Goal: Information Seeking & Learning: Find specific fact

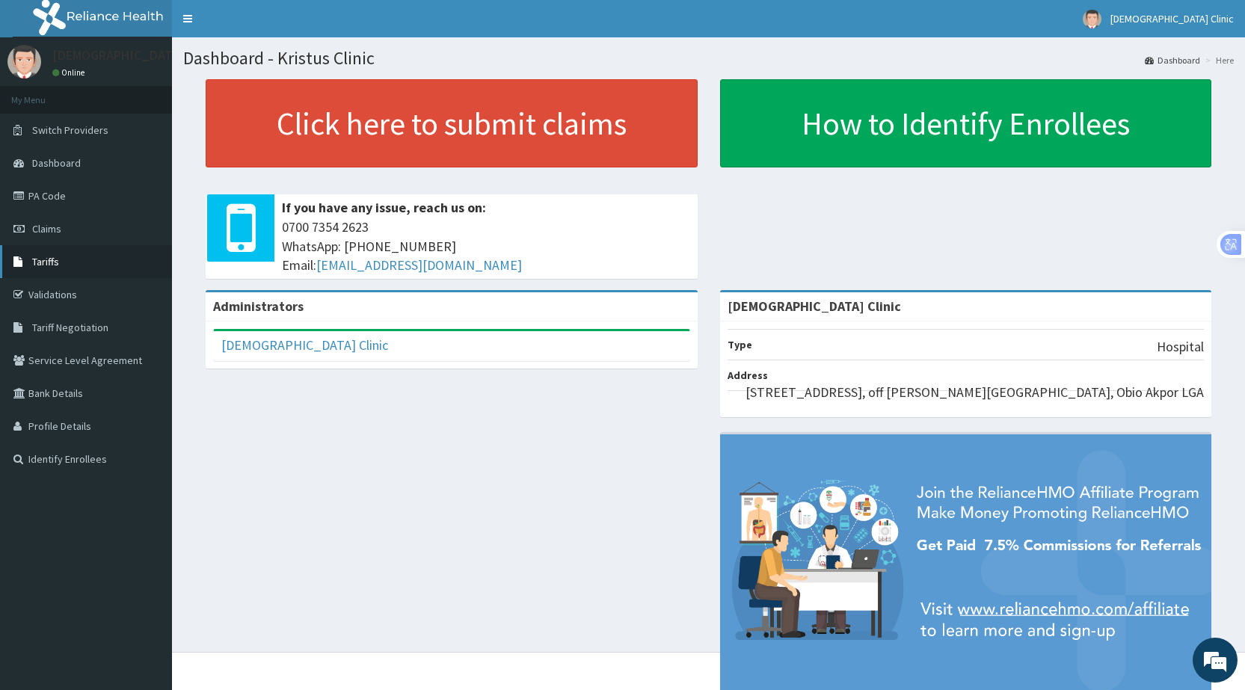
click at [43, 262] on span "Tariffs" at bounding box center [45, 261] width 27 height 13
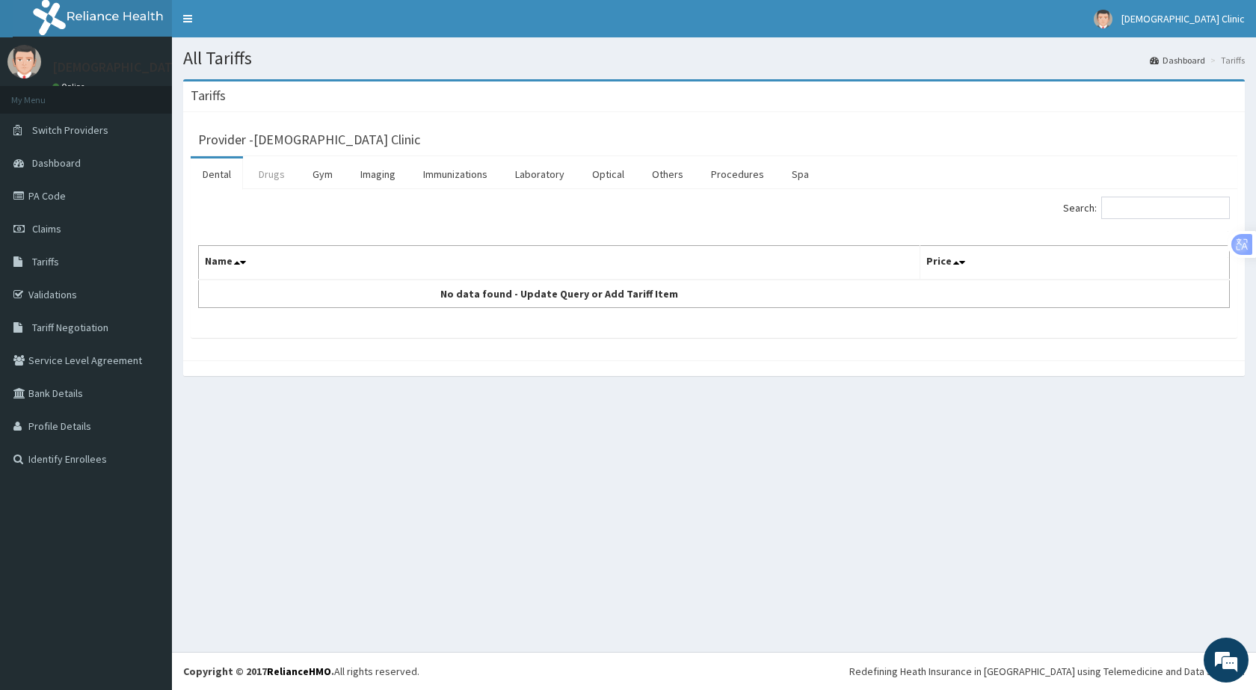
click at [270, 173] on link "Drugs" at bounding box center [272, 173] width 50 height 31
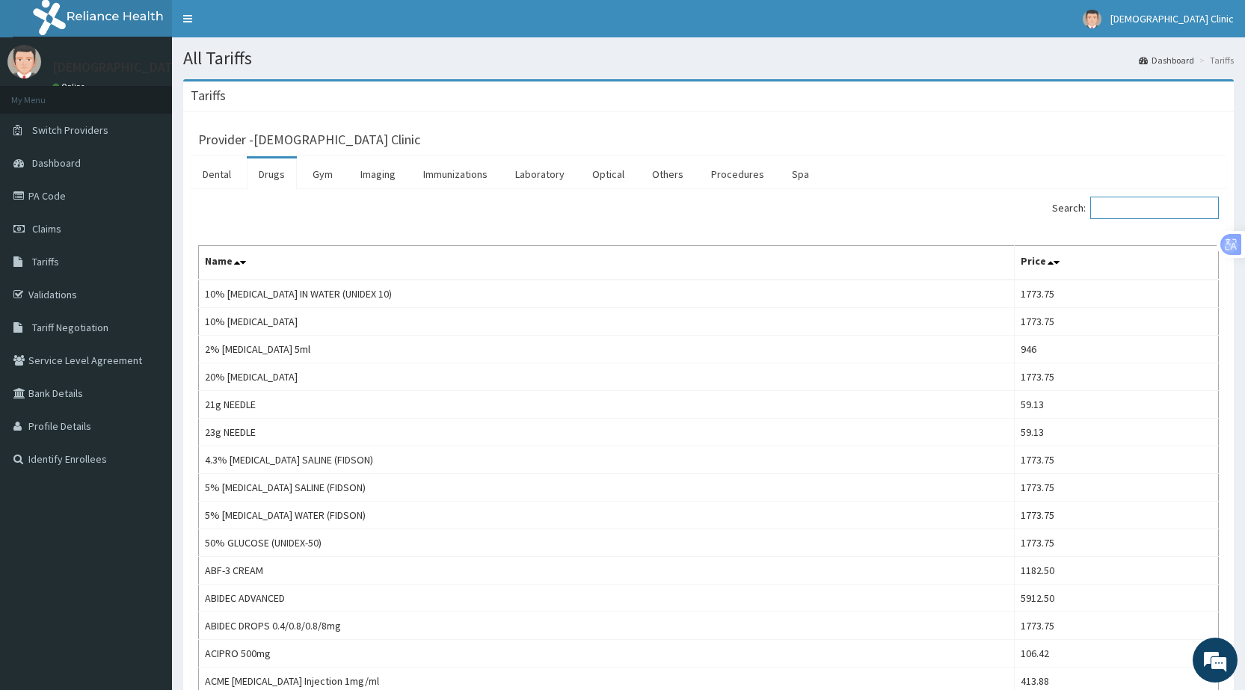
click at [1145, 210] on input "Search:" at bounding box center [1154, 208] width 129 height 22
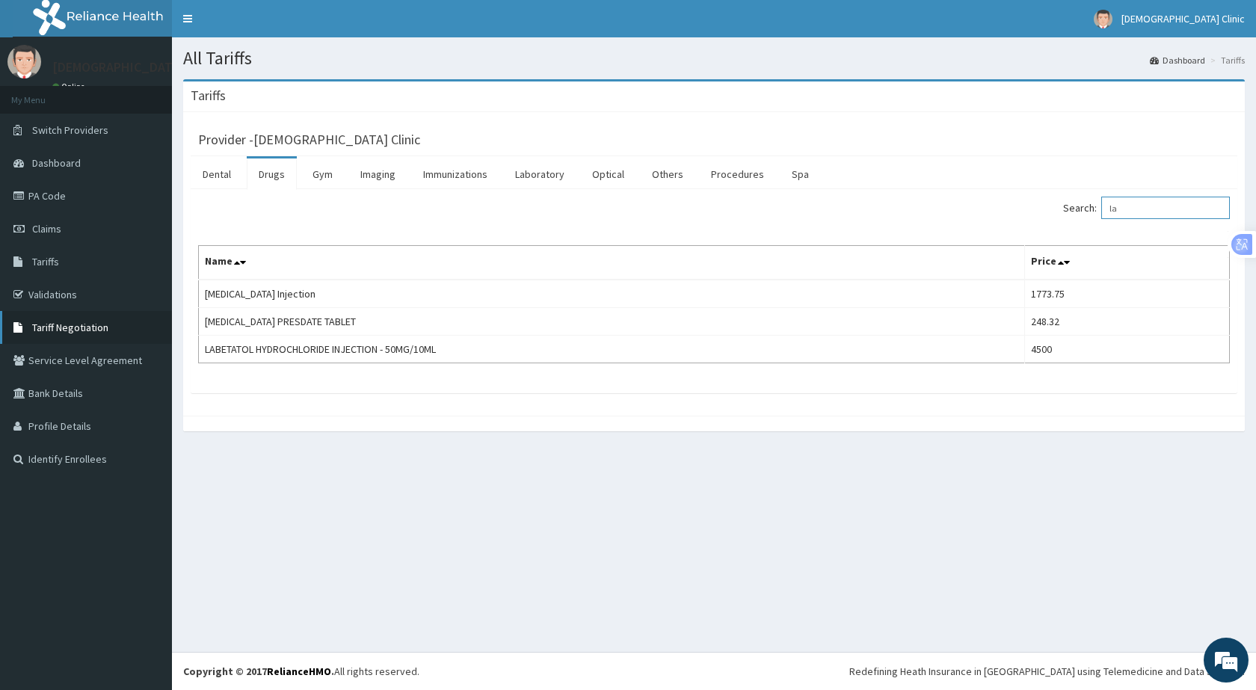
type input "l"
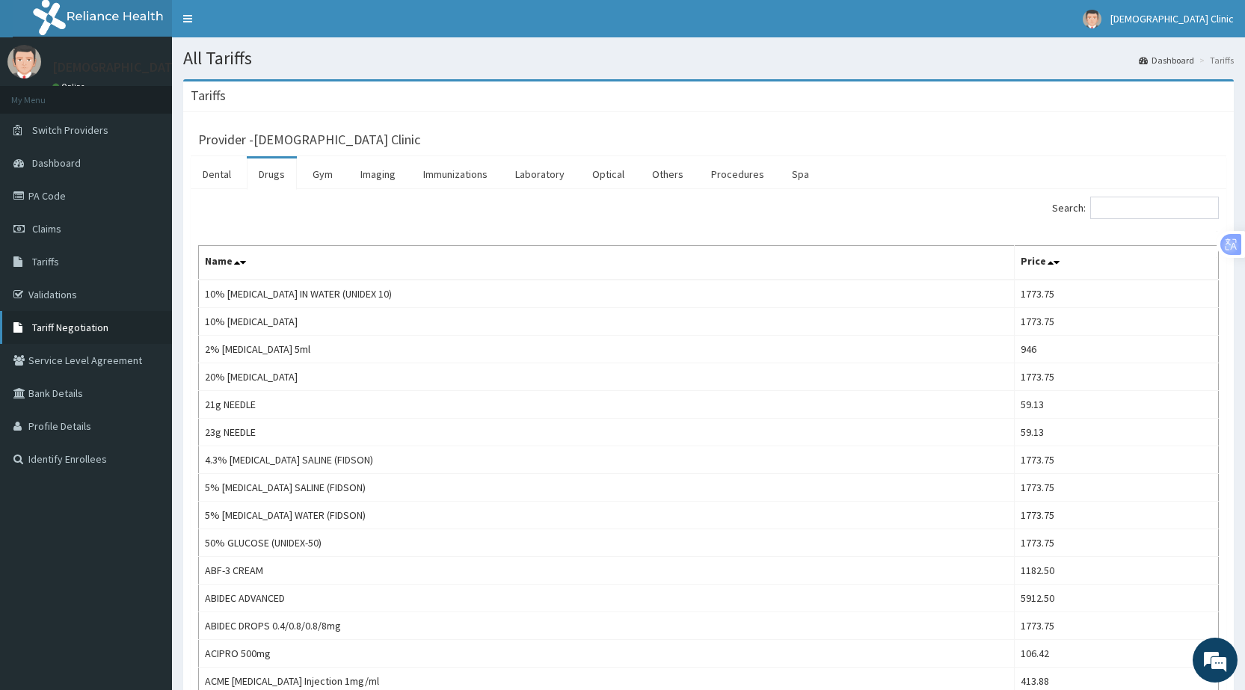
click at [58, 323] on span "Tariff Negotiation" at bounding box center [70, 327] width 76 height 13
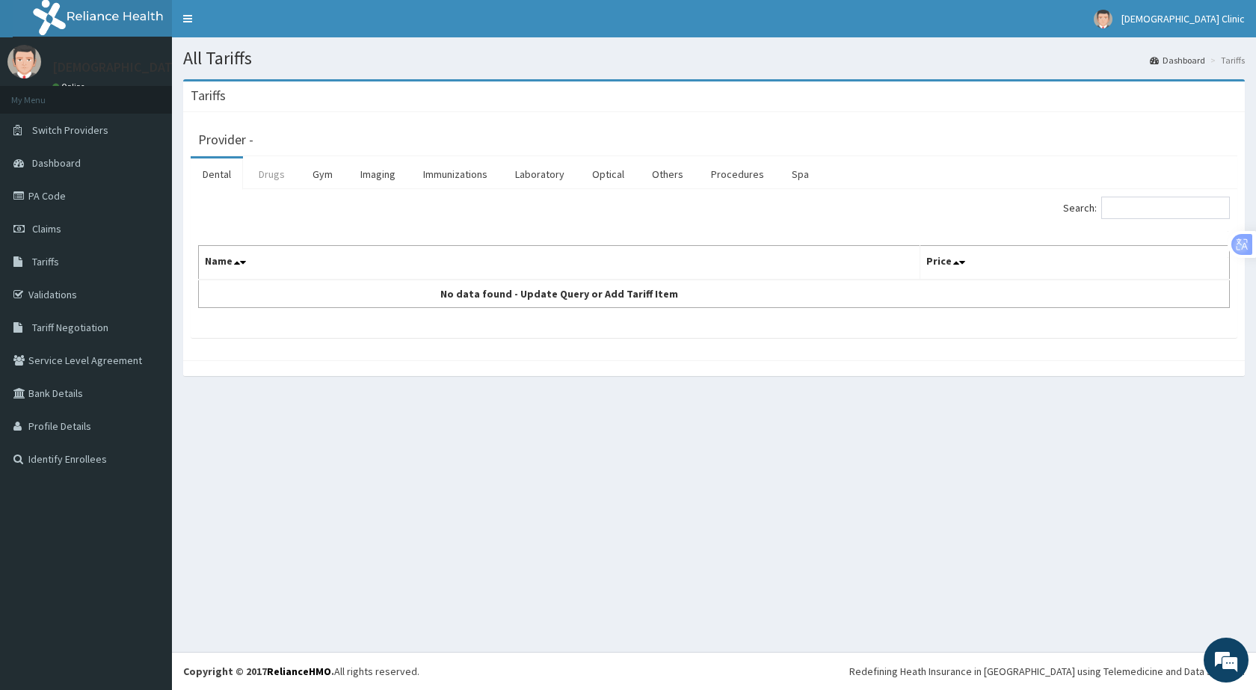
click at [264, 175] on link "Drugs" at bounding box center [272, 173] width 50 height 31
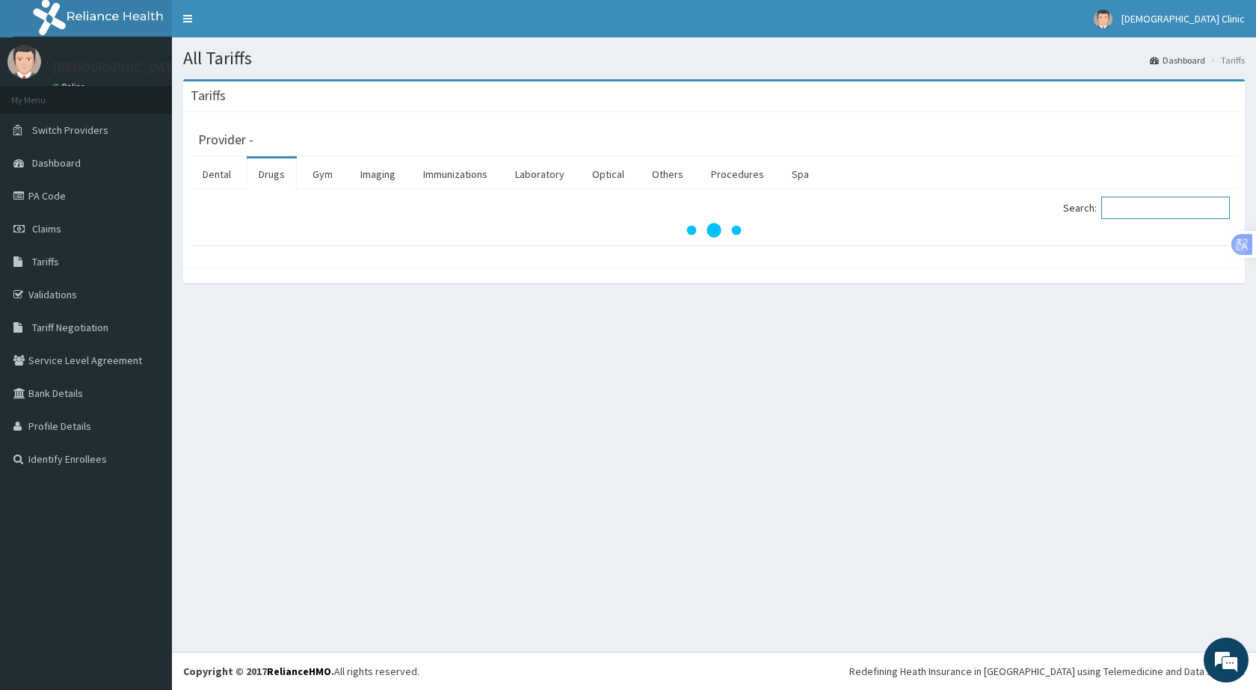
click at [1151, 209] on input "Search:" at bounding box center [1165, 208] width 129 height 22
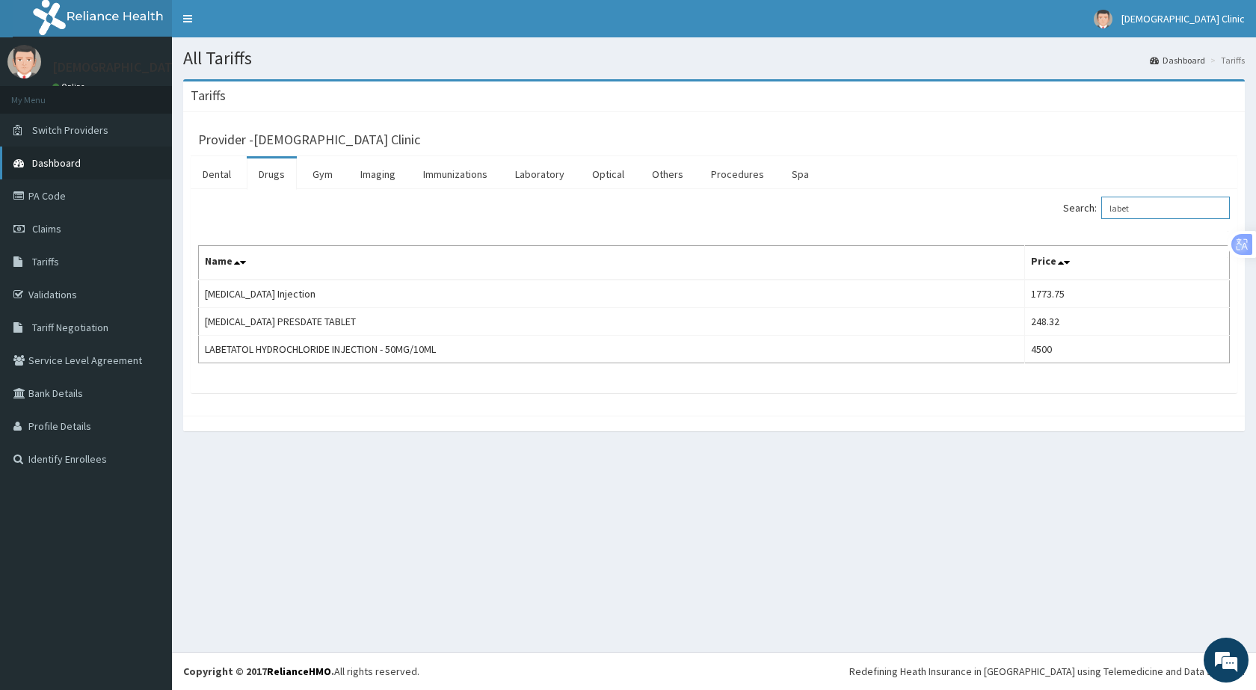
type input "labet"
click at [48, 164] on span "Dashboard" at bounding box center [56, 162] width 49 height 13
click at [55, 324] on span "Tariff Negotiation" at bounding box center [70, 327] width 76 height 13
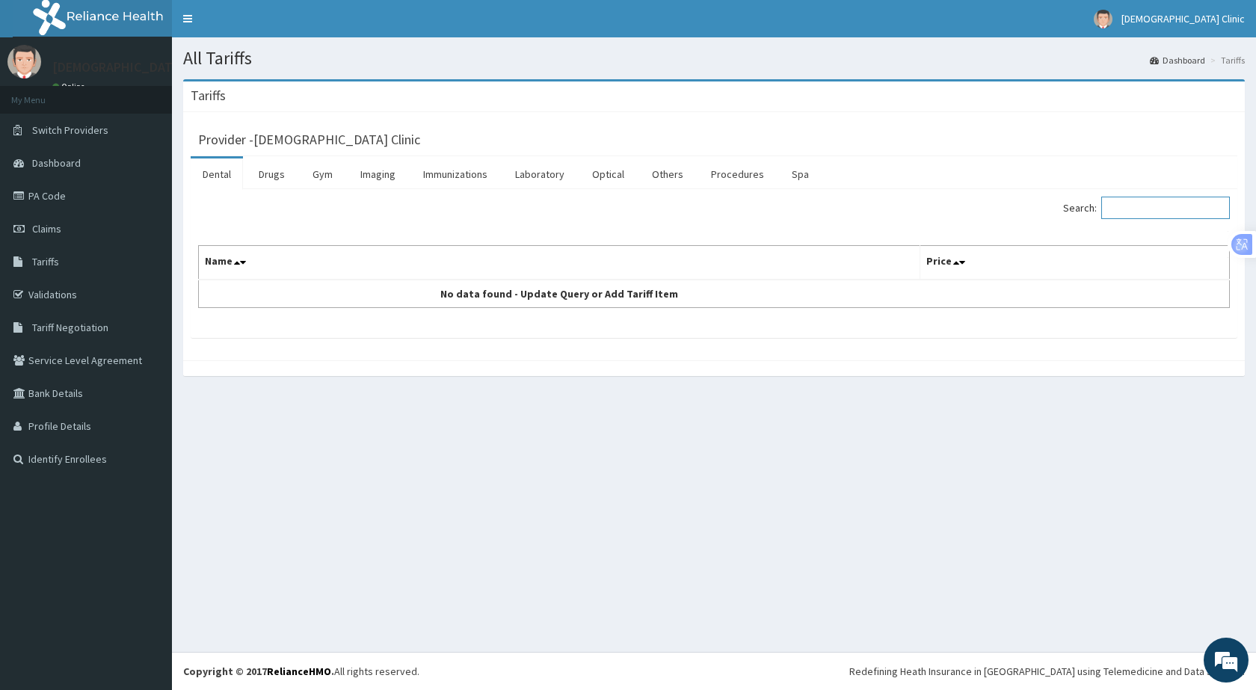
click at [1146, 209] on input "Search:" at bounding box center [1165, 208] width 129 height 22
click at [731, 177] on link "Procedures" at bounding box center [737, 173] width 77 height 31
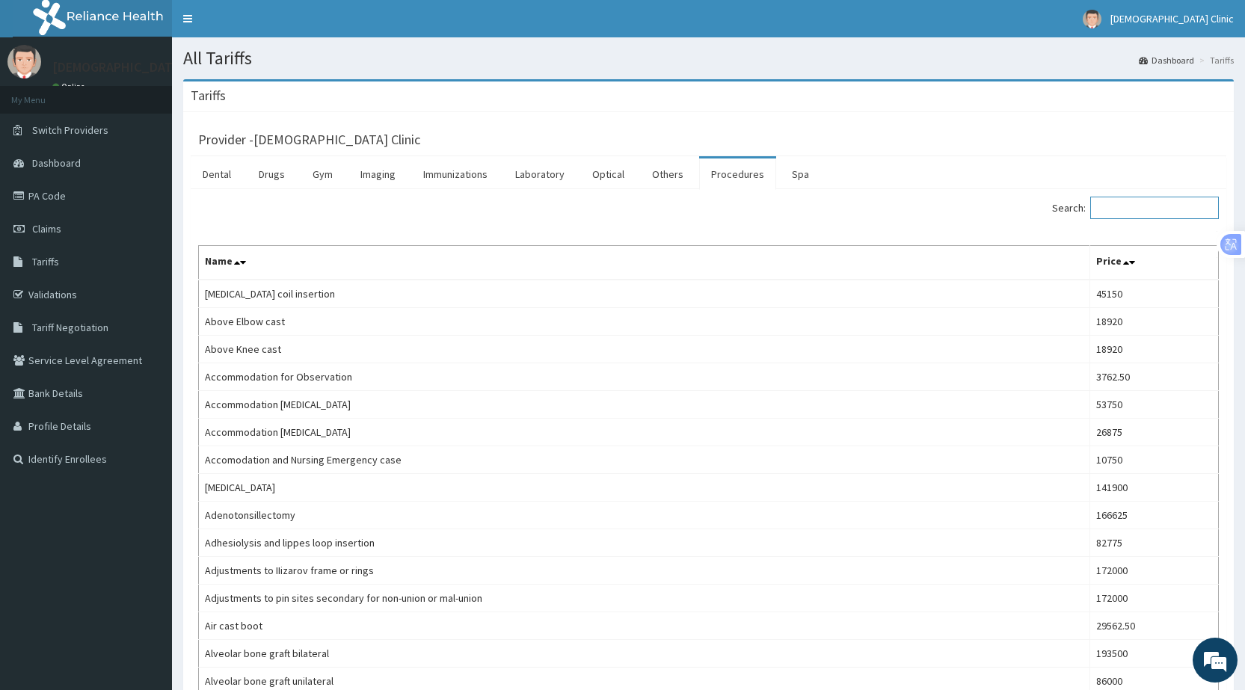
click at [1127, 209] on input "Search:" at bounding box center [1154, 208] width 129 height 22
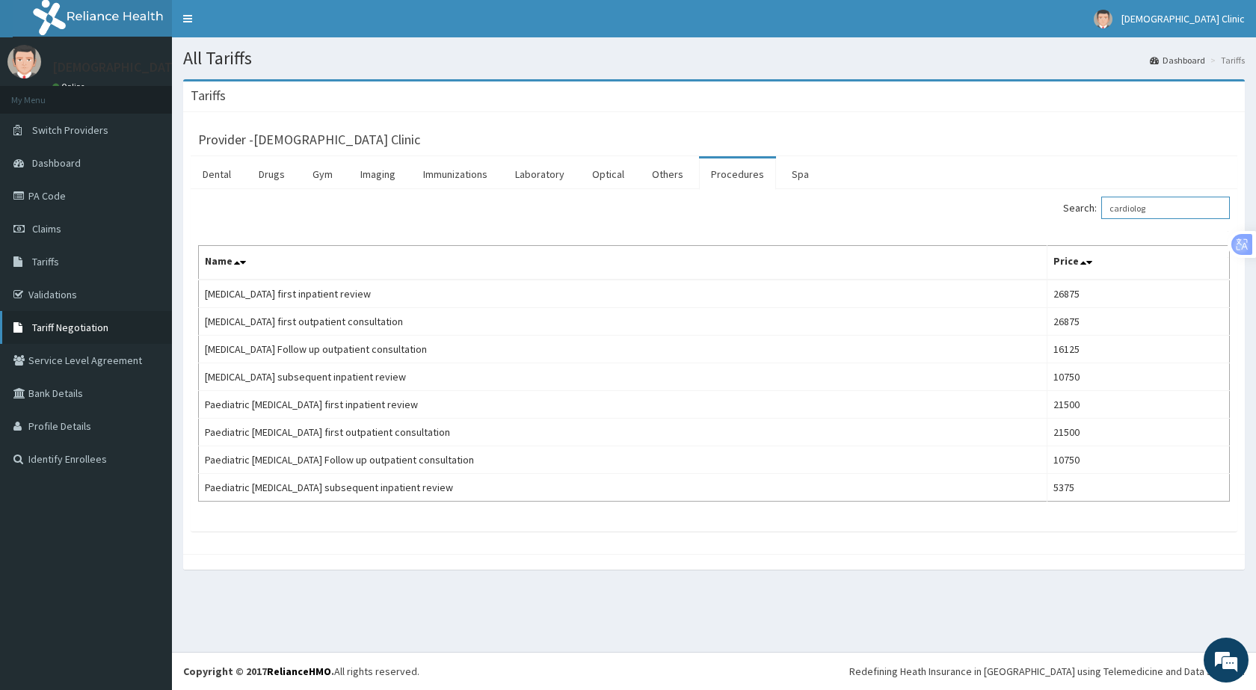
type input "cardiolog"
click at [68, 327] on span "Tariff Negotiation" at bounding box center [70, 327] width 76 height 13
click at [720, 178] on link "Procedures" at bounding box center [737, 173] width 77 height 31
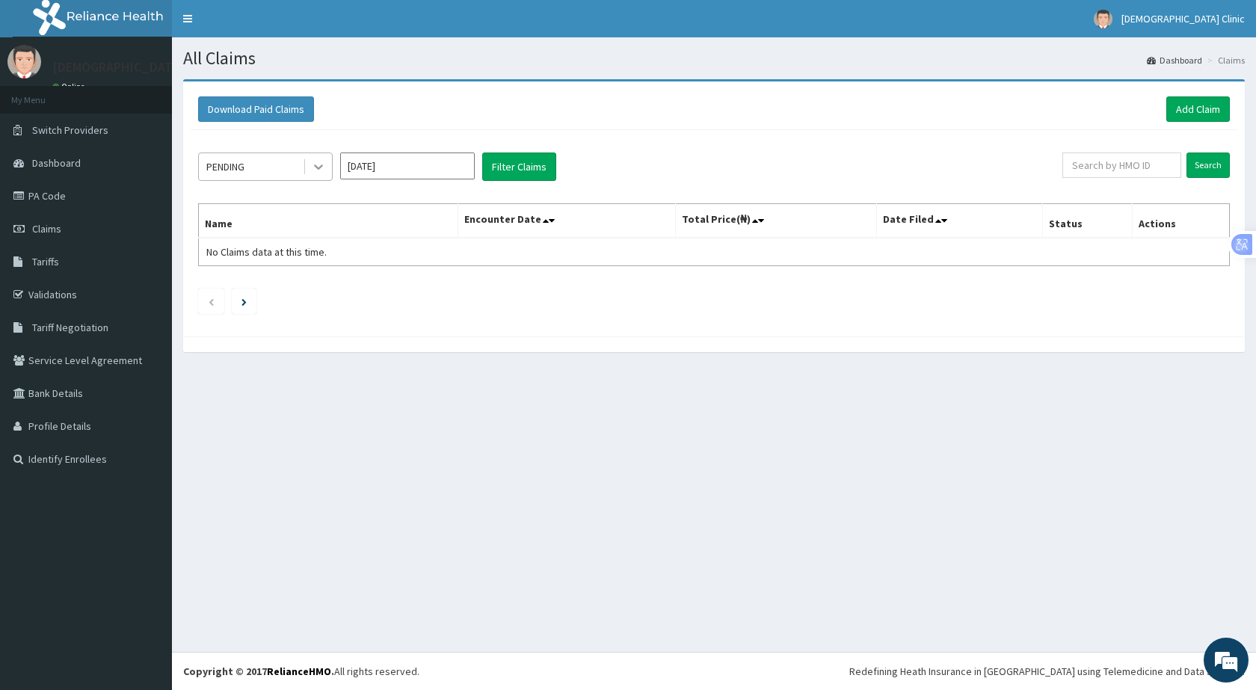
click at [313, 169] on icon at bounding box center [318, 166] width 15 height 15
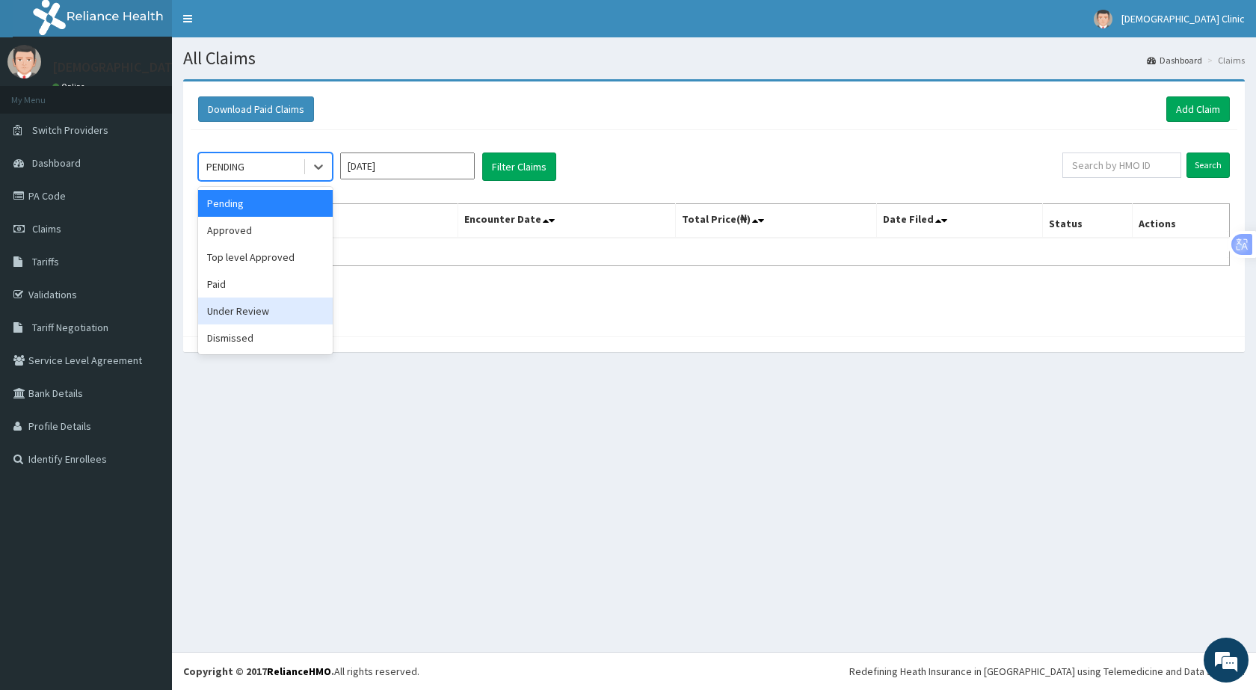
click at [261, 310] on div "Under Review" at bounding box center [265, 311] width 135 height 27
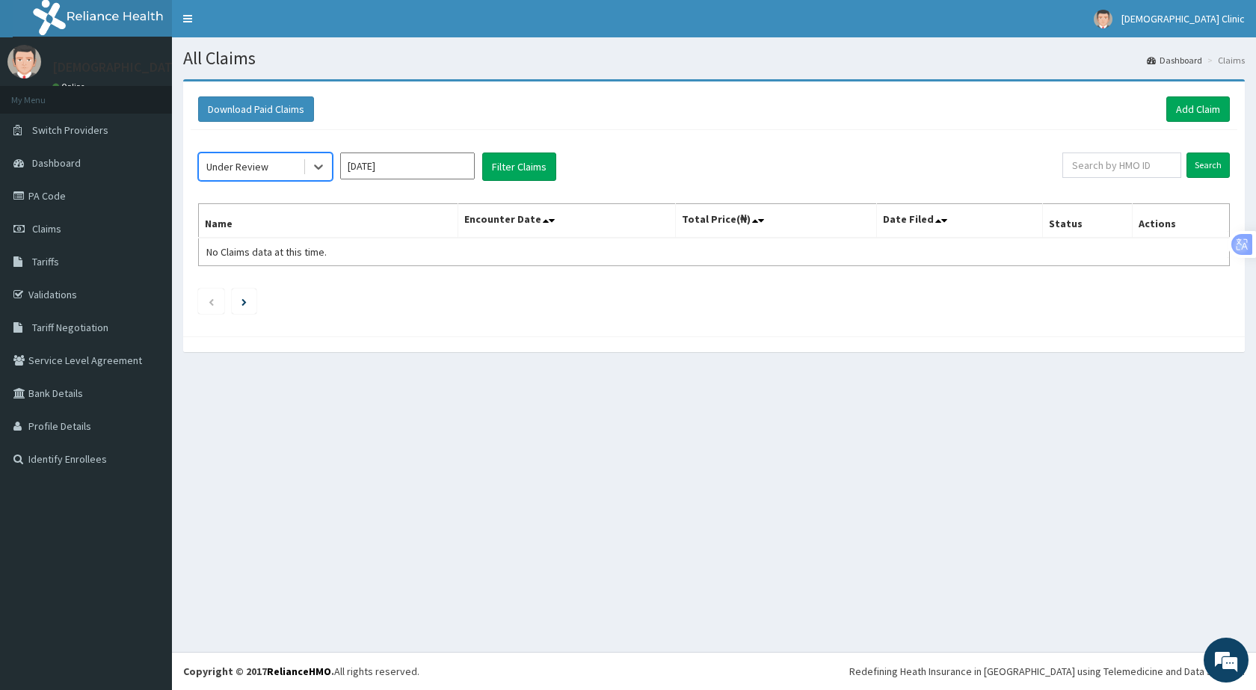
click at [439, 177] on input "[DATE]" at bounding box center [407, 166] width 135 height 27
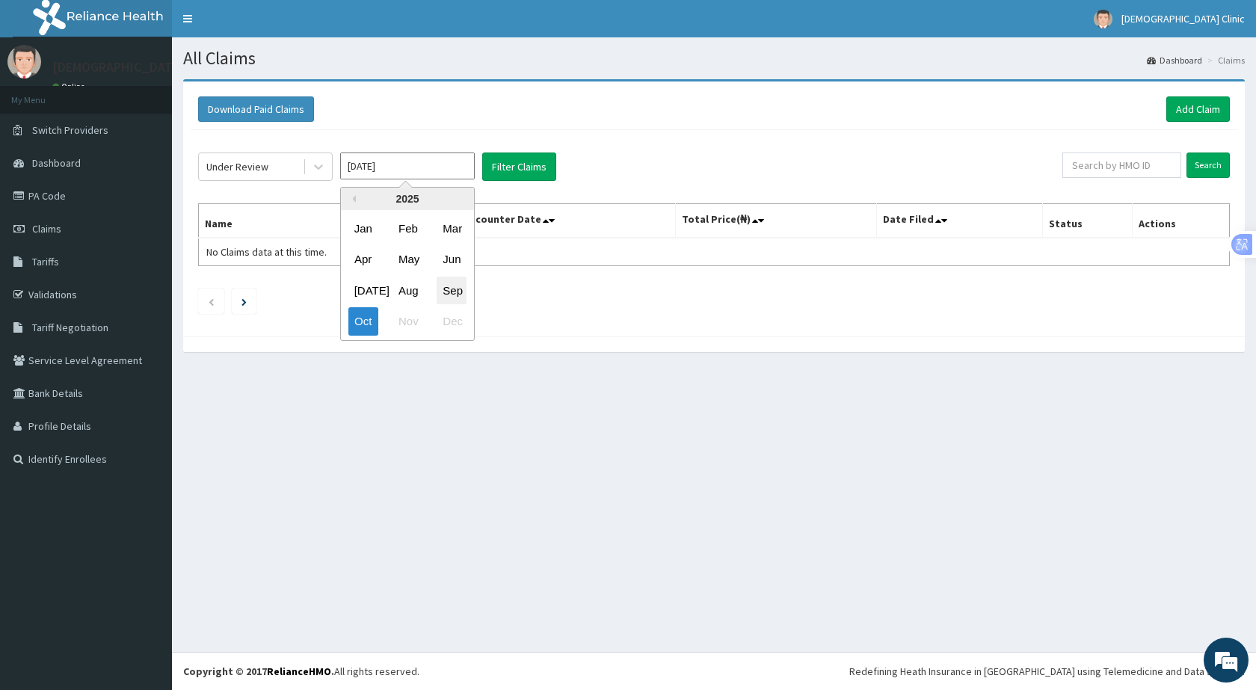
click at [449, 287] on div "Sep" at bounding box center [452, 291] width 30 height 28
type input "[DATE]"
click at [509, 164] on button "Filter Claims" at bounding box center [519, 167] width 74 height 28
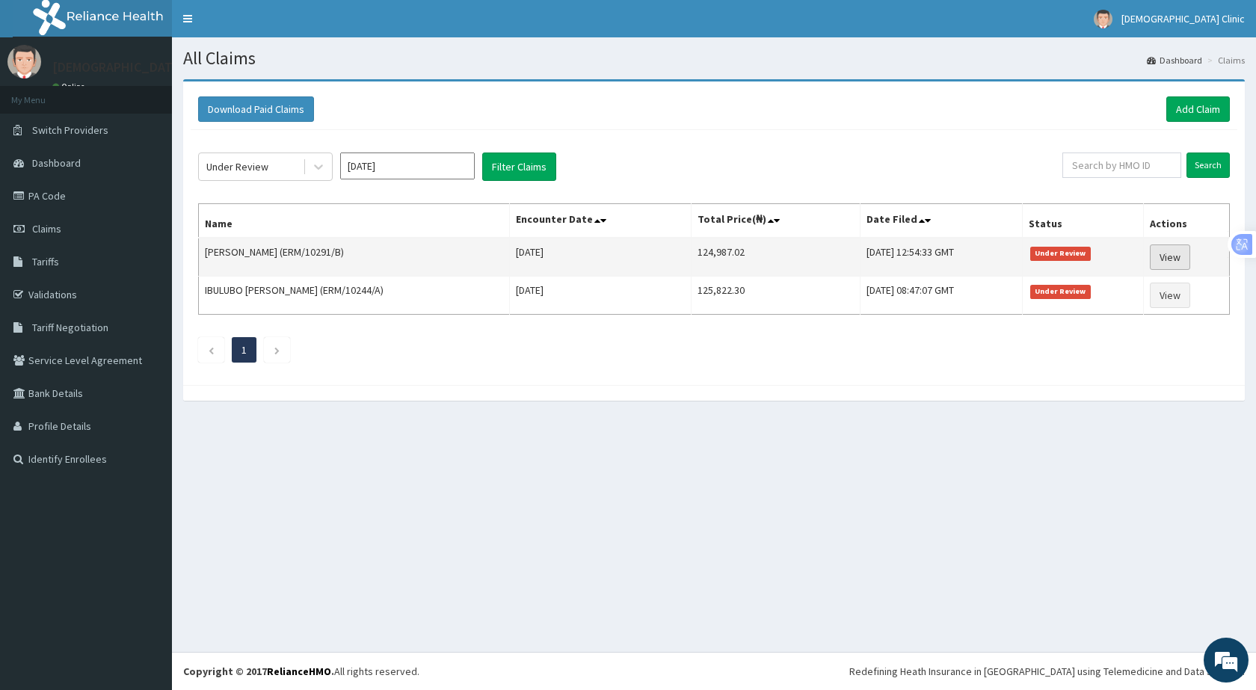
click at [1168, 252] on link "View" at bounding box center [1170, 256] width 40 height 25
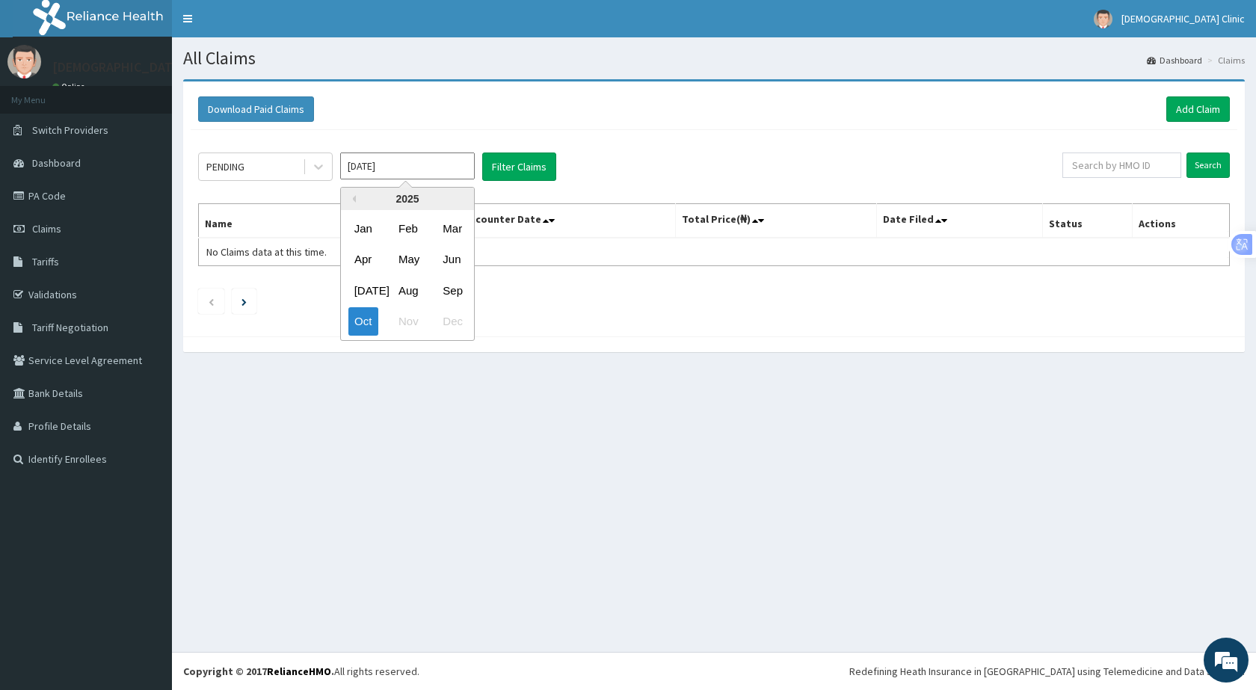
click at [404, 164] on input "Oct 2025" at bounding box center [407, 166] width 135 height 27
click at [460, 287] on div "Sep" at bounding box center [452, 291] width 30 height 28
type input "Sep 2025"
click at [320, 170] on icon at bounding box center [318, 166] width 15 height 15
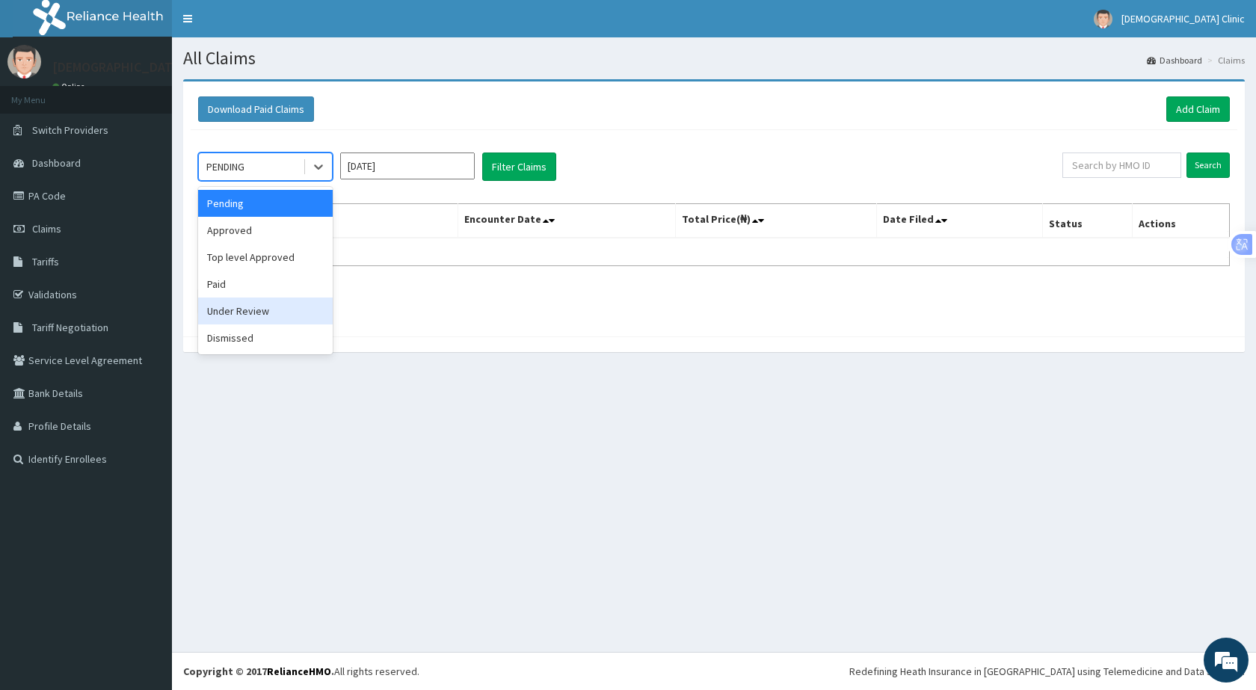
click at [265, 313] on div "Under Review" at bounding box center [265, 311] width 135 height 27
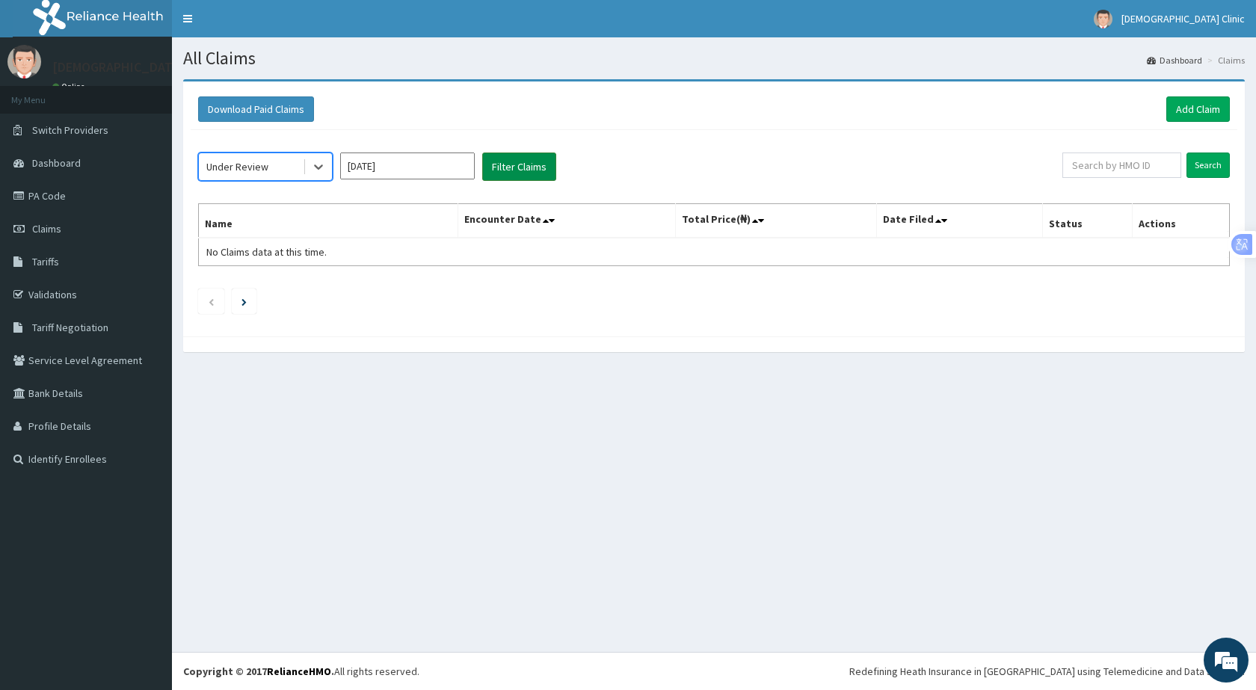
click at [520, 161] on button "Filter Claims" at bounding box center [519, 167] width 74 height 28
click at [63, 160] on span "Dashboard" at bounding box center [56, 162] width 49 height 13
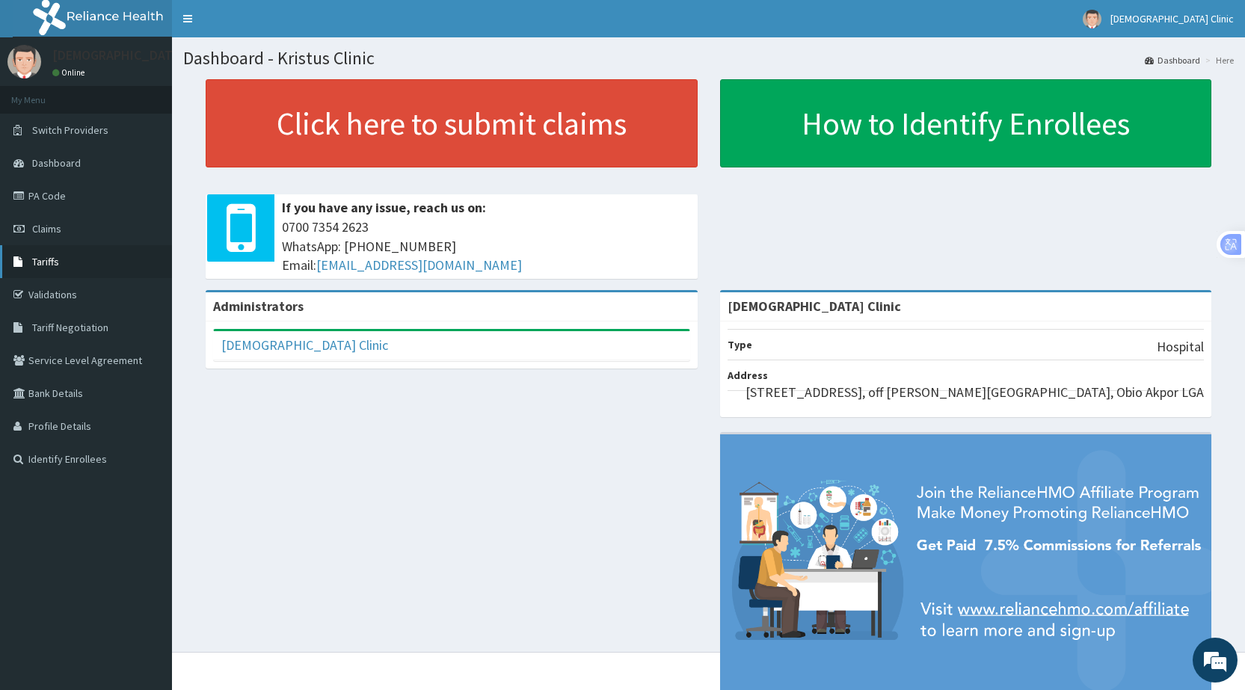
click at [45, 259] on span "Tariffs" at bounding box center [45, 261] width 27 height 13
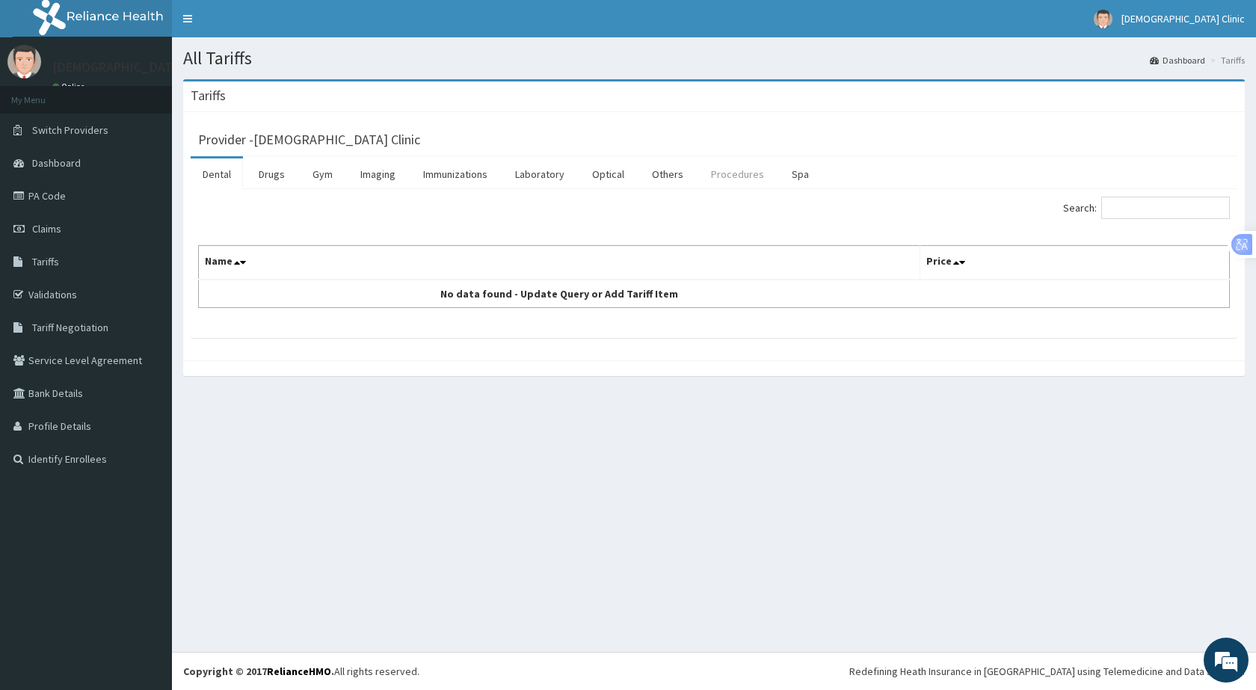
click at [739, 176] on link "Procedures" at bounding box center [737, 173] width 77 height 31
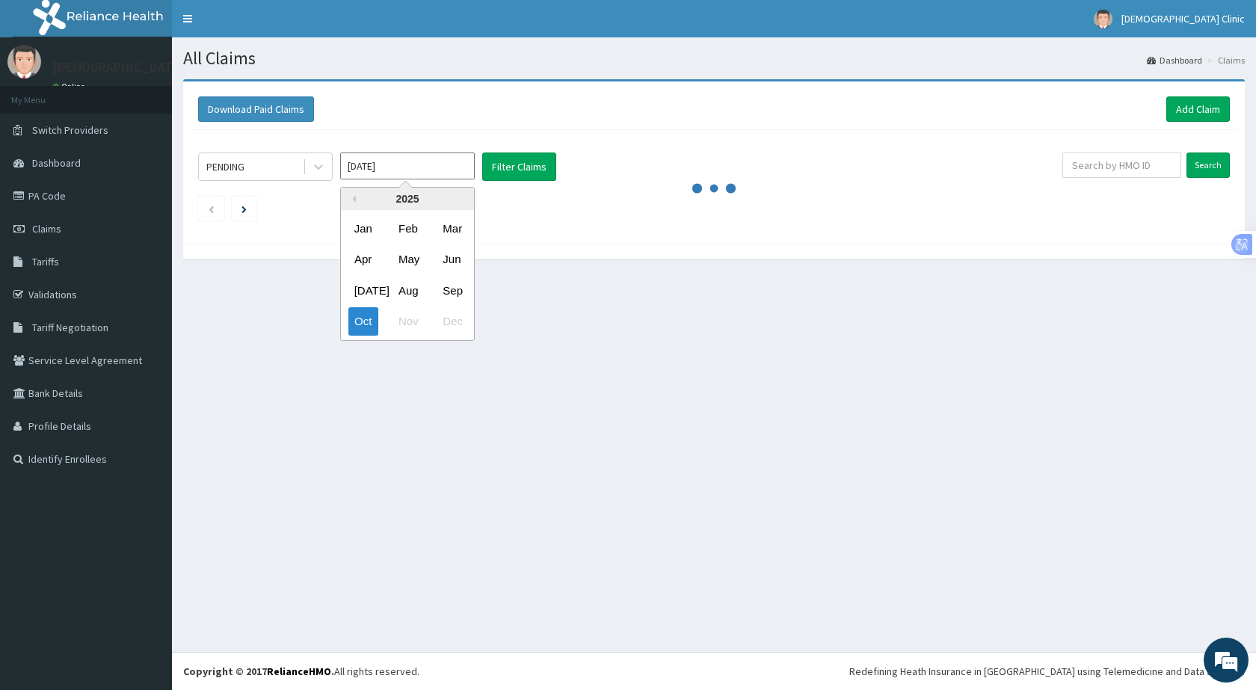
click at [444, 167] on input "[DATE]" at bounding box center [407, 166] width 135 height 27
click at [463, 288] on div "Sep" at bounding box center [452, 291] width 30 height 28
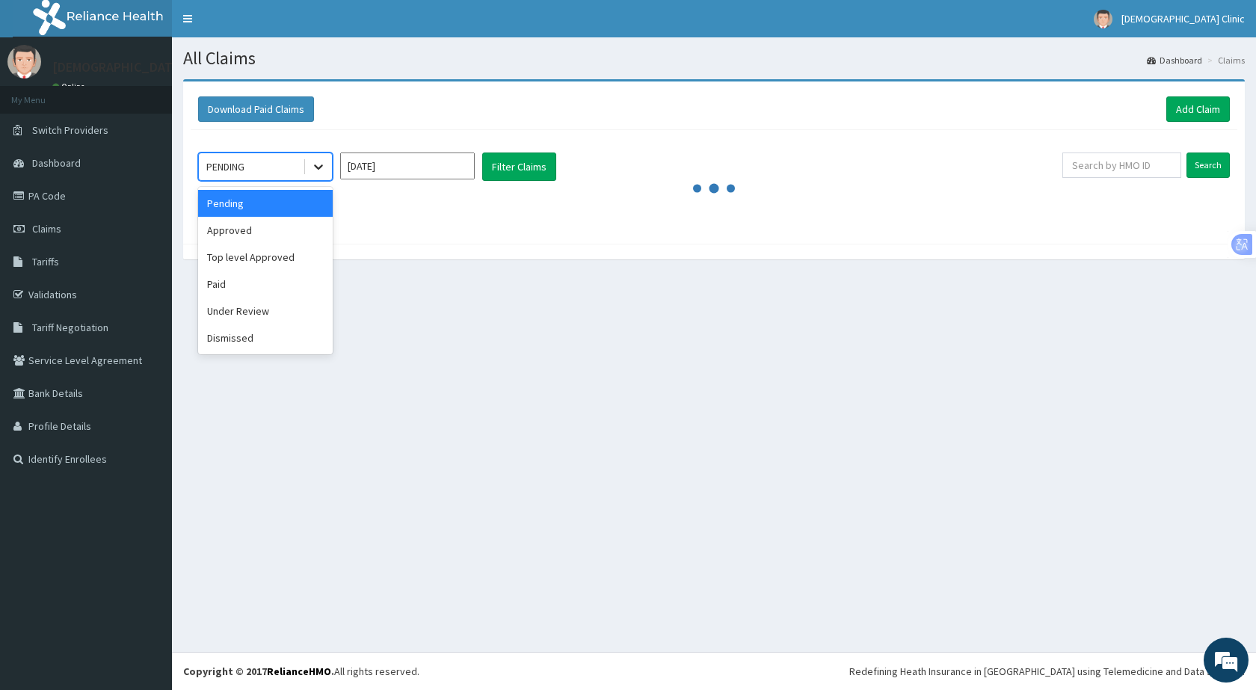
click at [308, 169] on div at bounding box center [318, 166] width 27 height 27
click at [258, 306] on div "Under Review" at bounding box center [265, 311] width 135 height 27
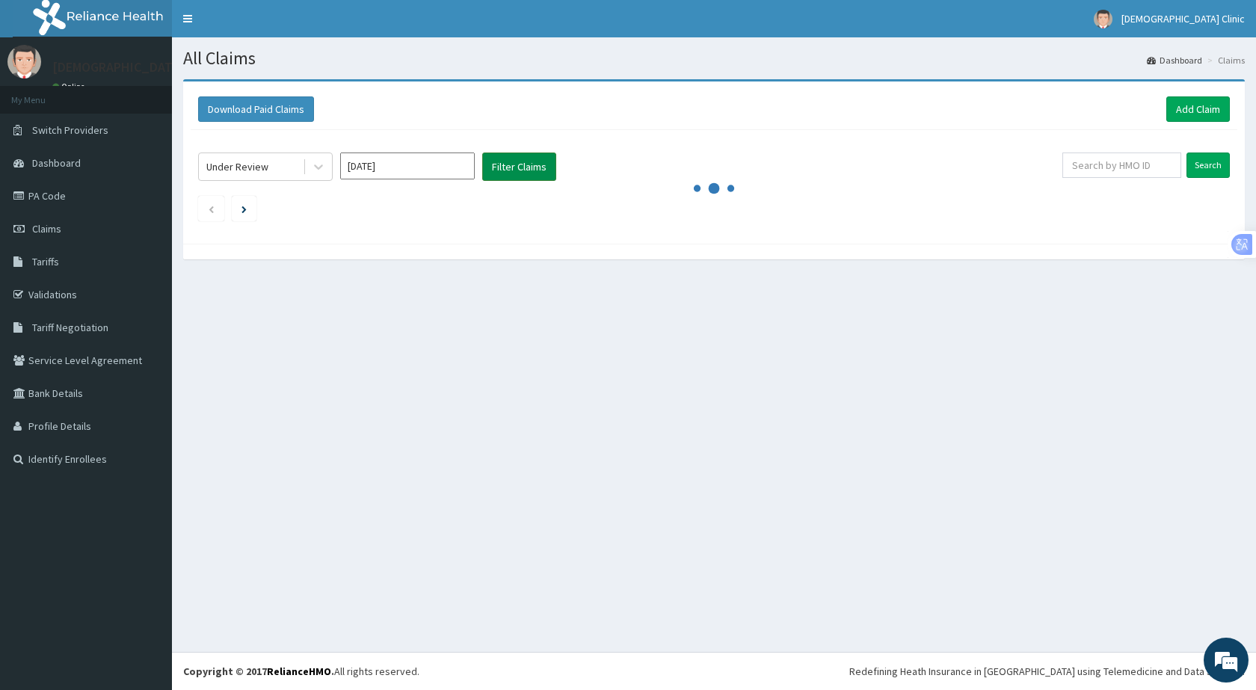
click at [503, 171] on button "Filter Claims" at bounding box center [519, 167] width 74 height 28
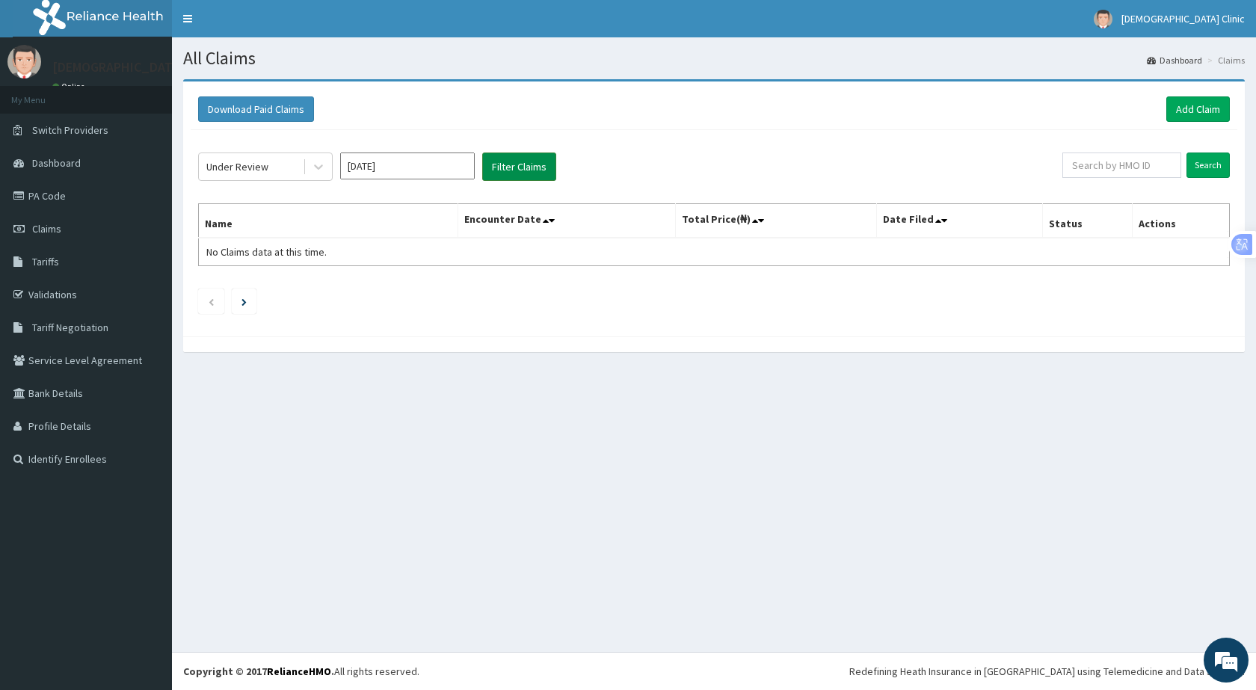
click at [503, 171] on button "Filter Claims" at bounding box center [519, 167] width 74 height 28
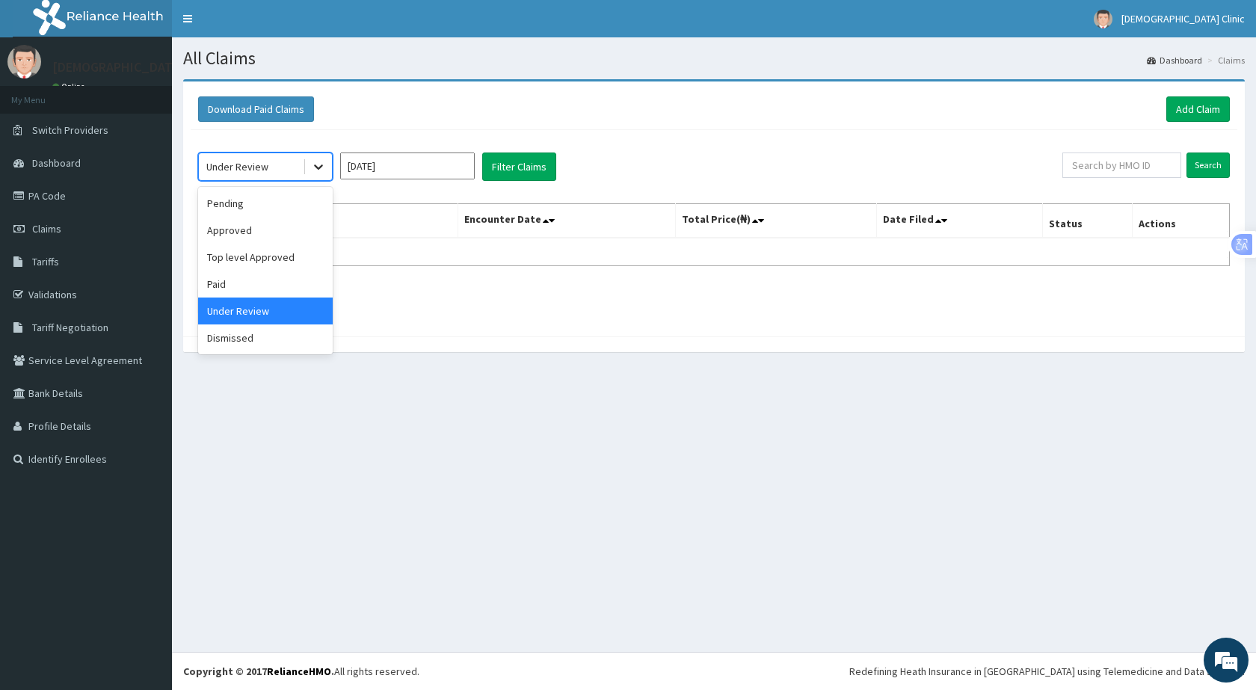
click at [315, 172] on icon at bounding box center [318, 166] width 15 height 15
click at [247, 288] on div "Paid" at bounding box center [265, 284] width 135 height 27
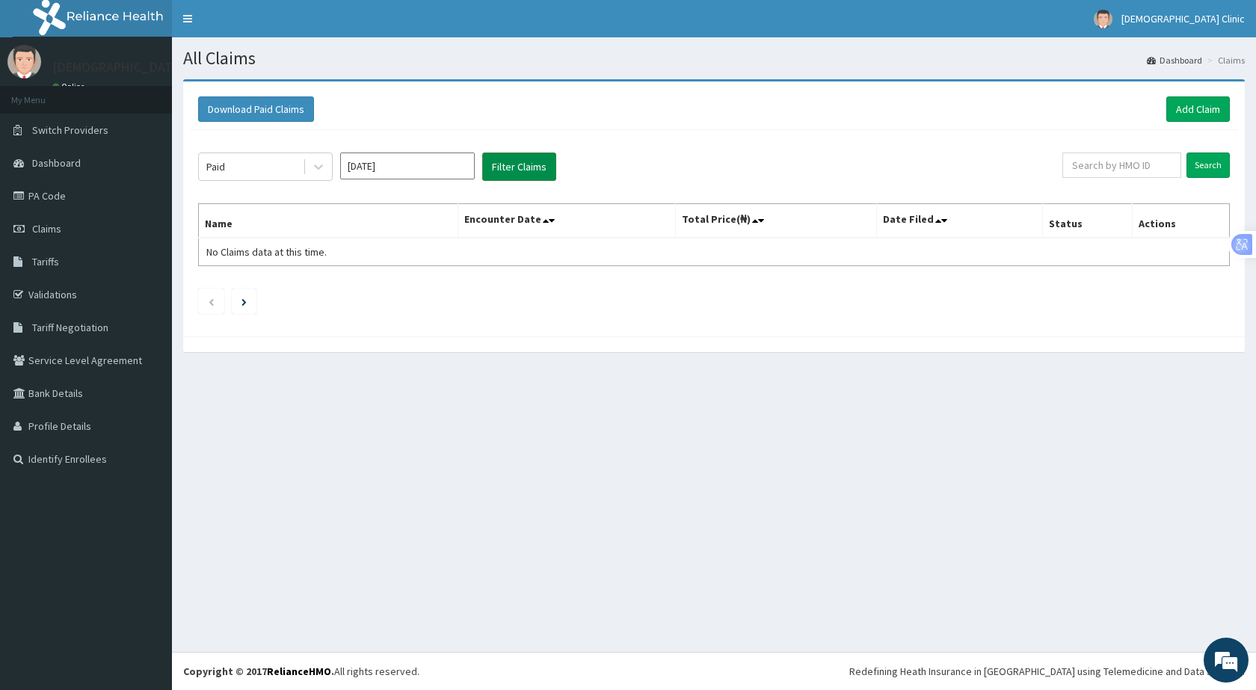
click at [520, 164] on button "Filter Claims" at bounding box center [519, 167] width 74 height 28
click at [398, 171] on input "Sep 2025" at bounding box center [407, 166] width 135 height 27
click at [352, 318] on div "Oct" at bounding box center [363, 322] width 30 height 28
click at [498, 157] on button "Filter Claims" at bounding box center [519, 167] width 74 height 28
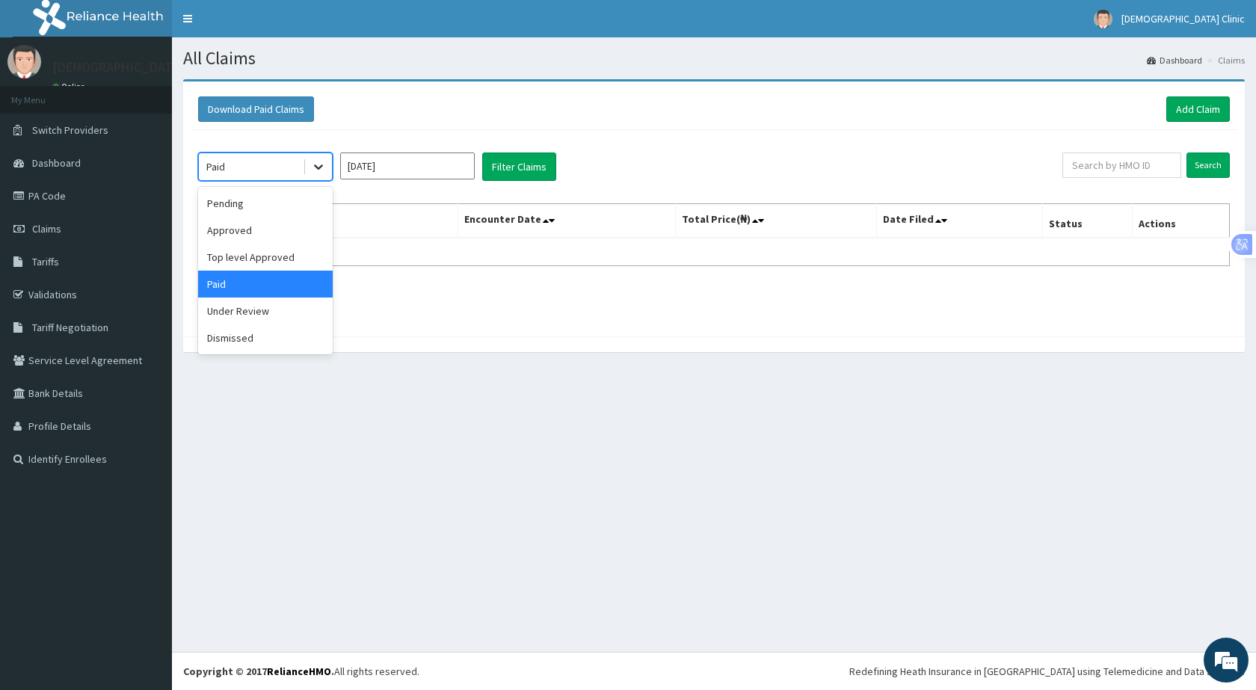
click at [324, 164] on icon at bounding box center [318, 166] width 15 height 15
click at [292, 229] on div "Approved" at bounding box center [265, 230] width 135 height 27
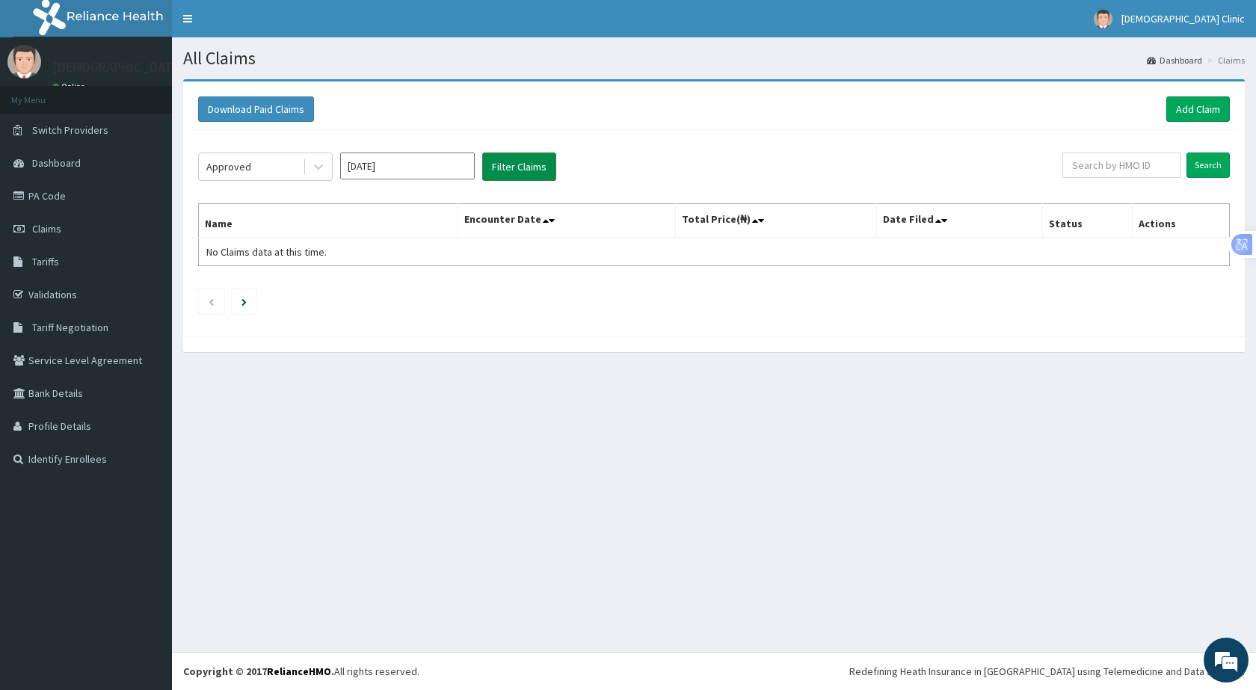
click at [506, 172] on button "Filter Claims" at bounding box center [519, 167] width 74 height 28
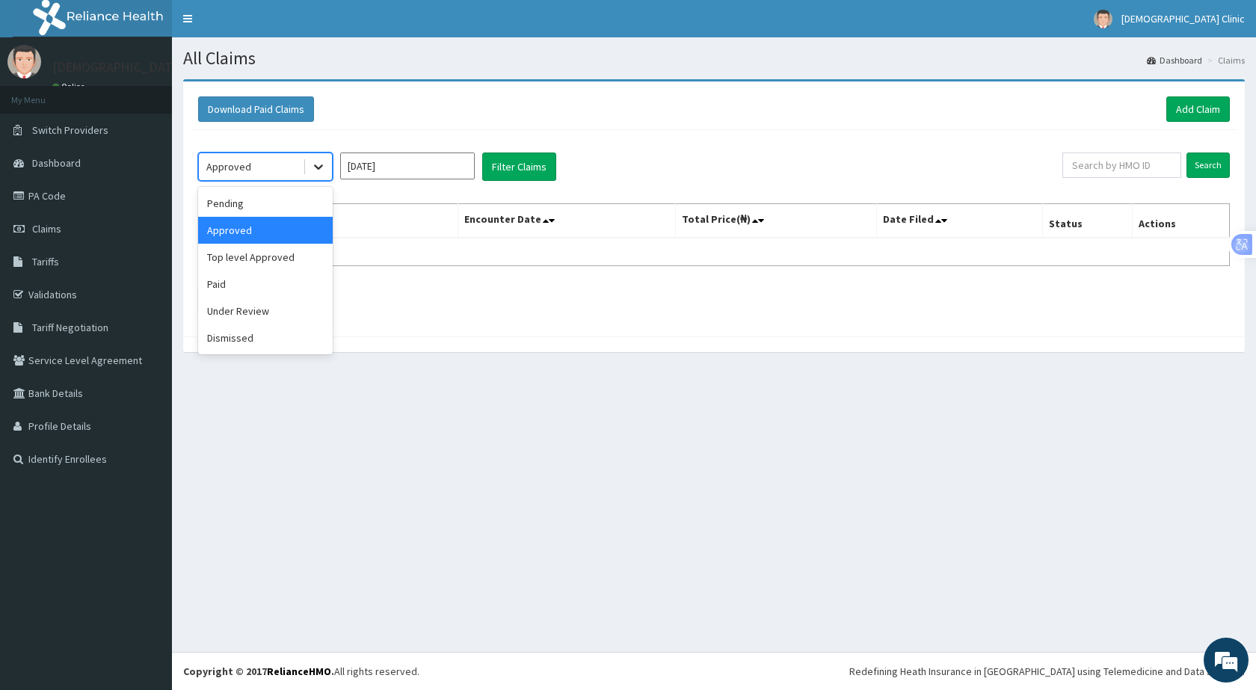
click at [314, 161] on icon at bounding box center [318, 166] width 15 height 15
click at [286, 318] on div "Under Review" at bounding box center [265, 311] width 135 height 27
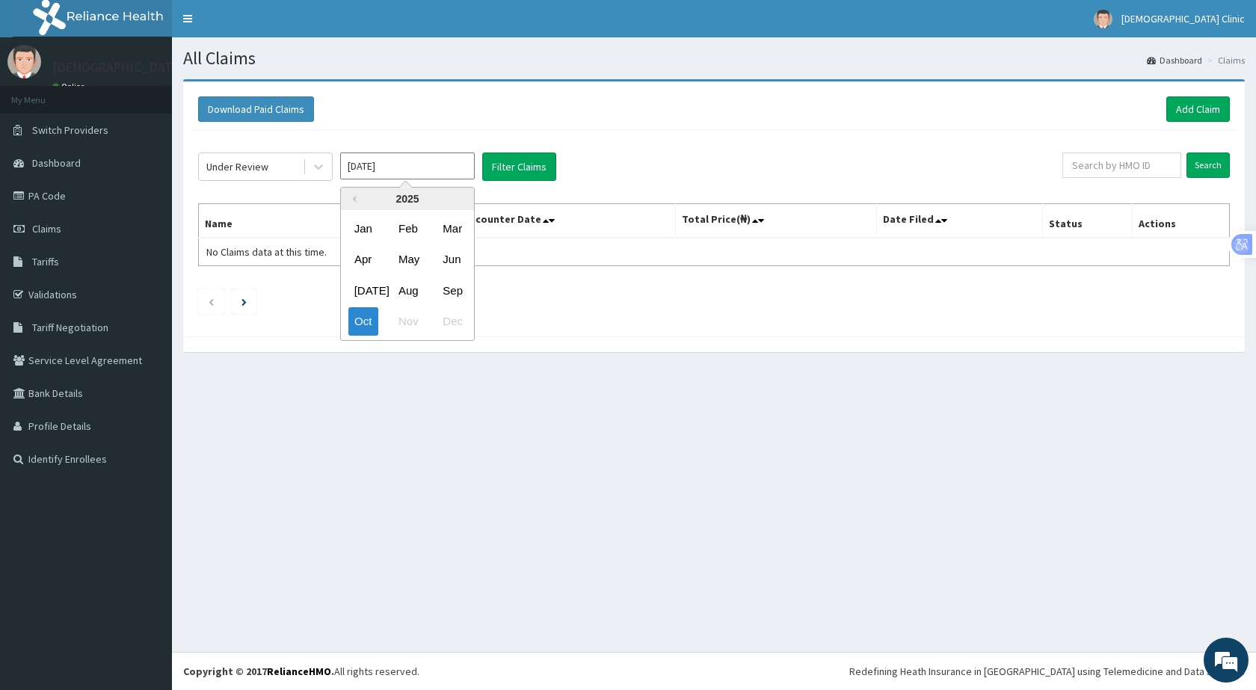
click at [415, 164] on input "Oct 2025" at bounding box center [407, 166] width 135 height 27
click at [442, 294] on div "Sep" at bounding box center [452, 291] width 30 height 28
type input "Sep 2025"
click at [502, 167] on button "Filter Claims" at bounding box center [519, 167] width 74 height 28
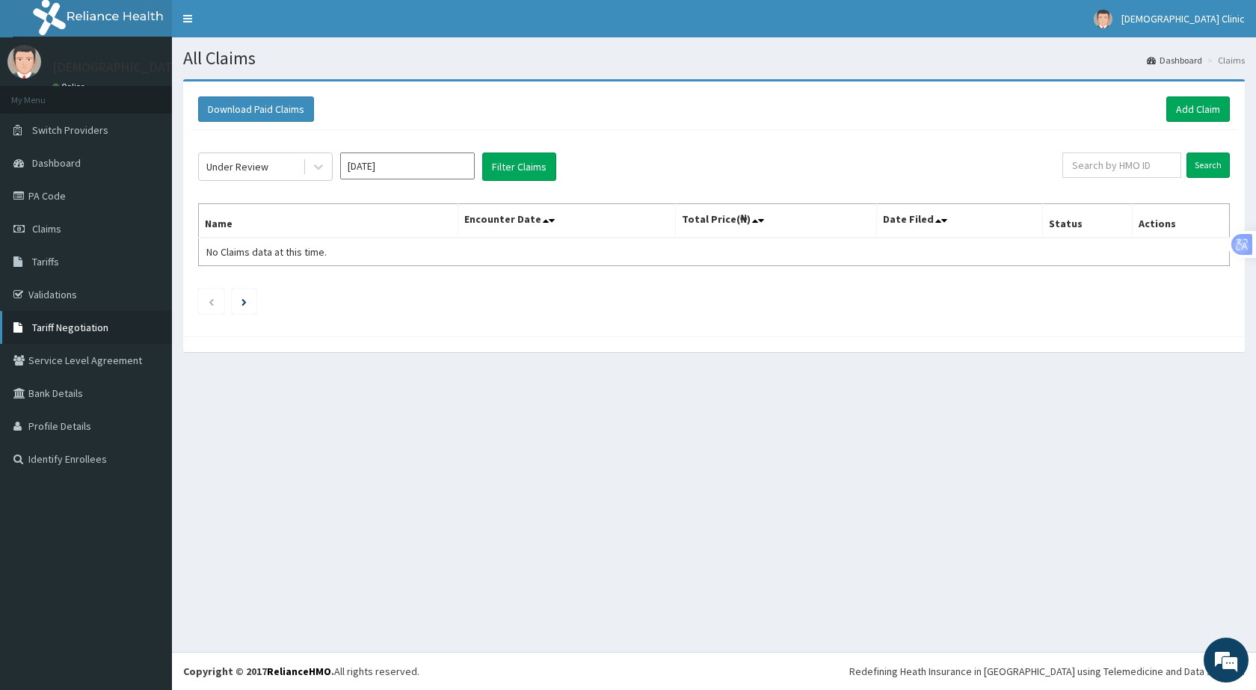
click at [99, 336] on link "Tariff Negotiation" at bounding box center [86, 327] width 172 height 33
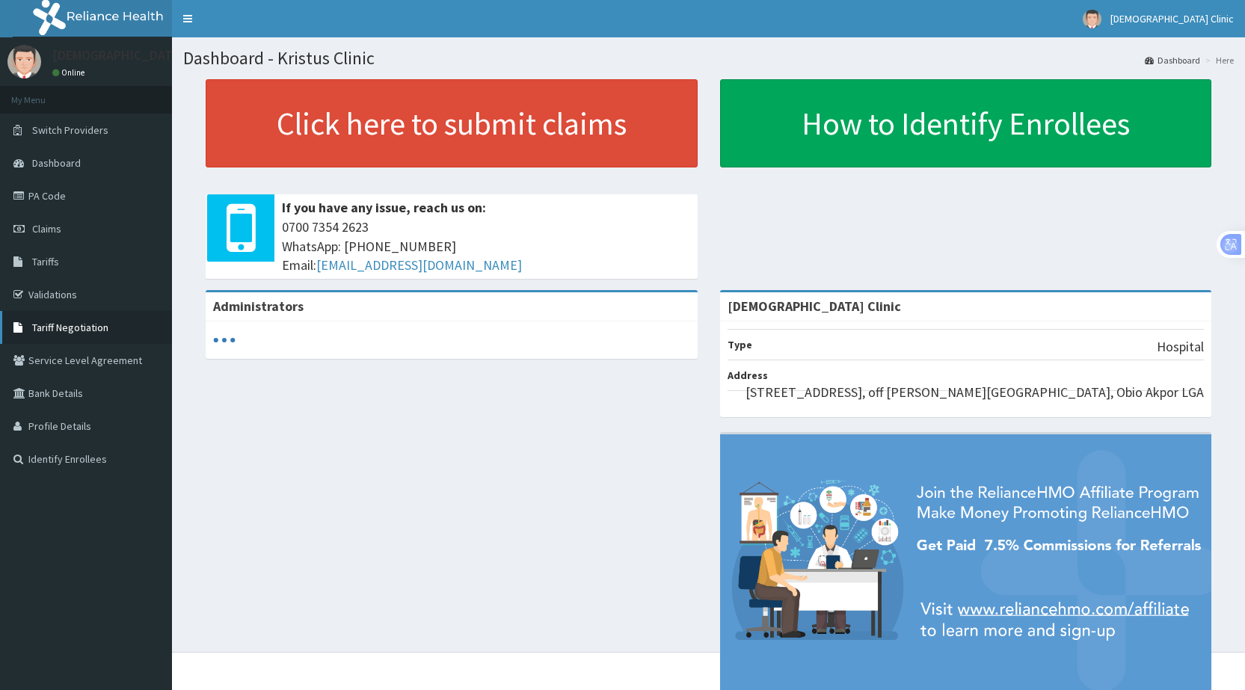
click at [80, 323] on span "Tariff Negotiation" at bounding box center [70, 327] width 76 height 13
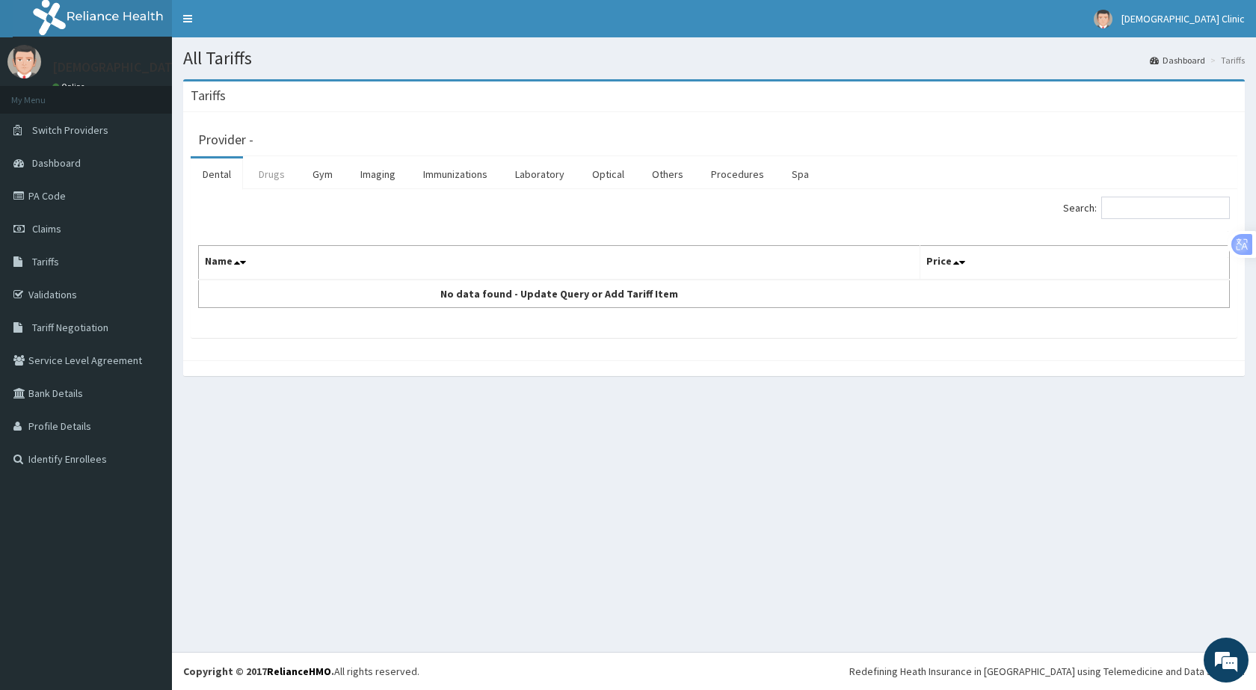
click at [279, 181] on link "Drugs" at bounding box center [272, 173] width 50 height 31
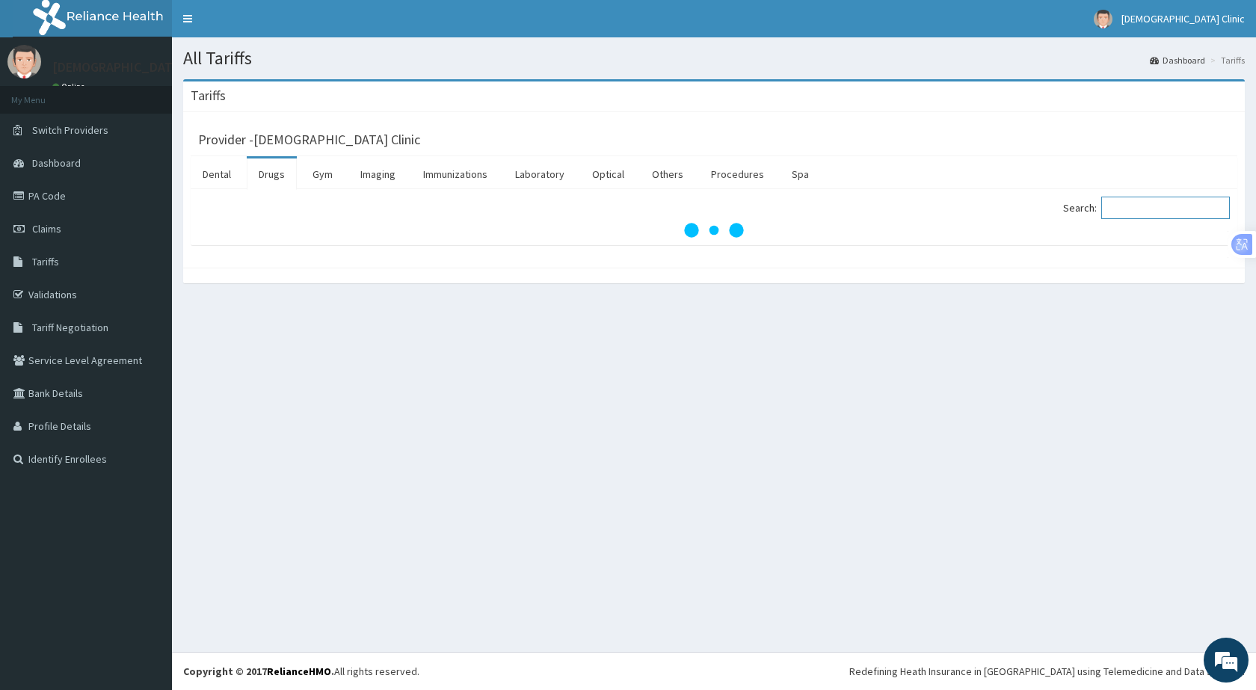
click at [1155, 211] on input "Search:" at bounding box center [1165, 208] width 129 height 22
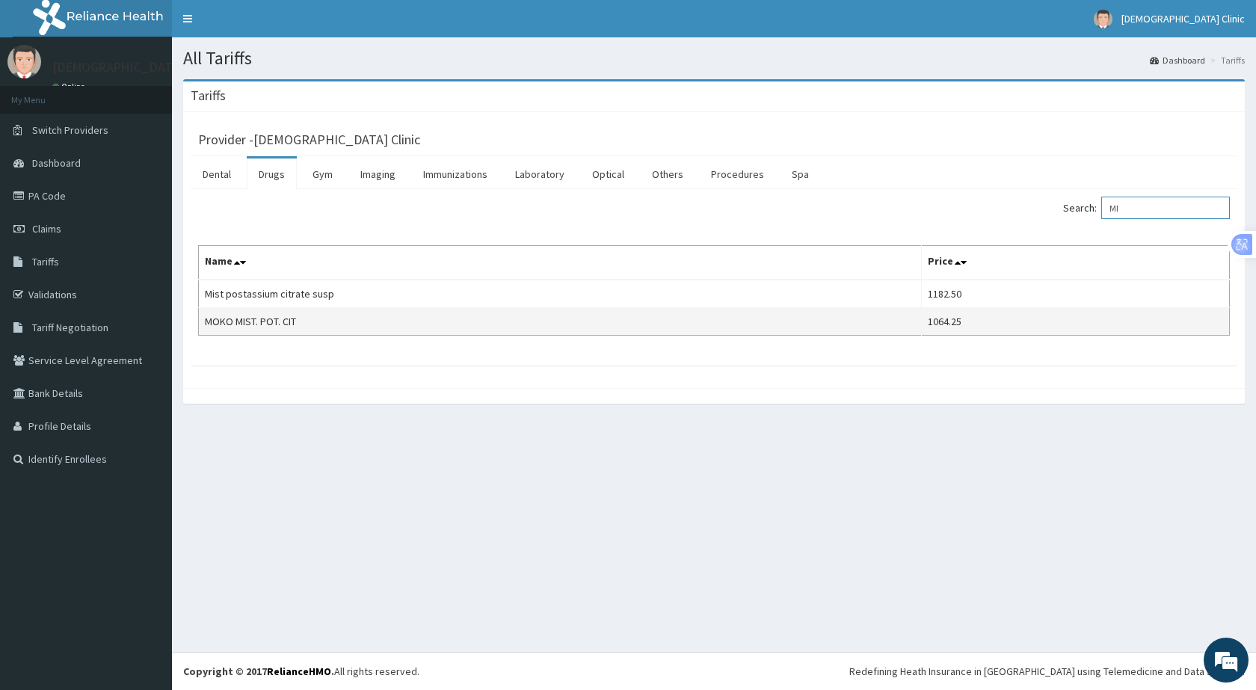
type input "M"
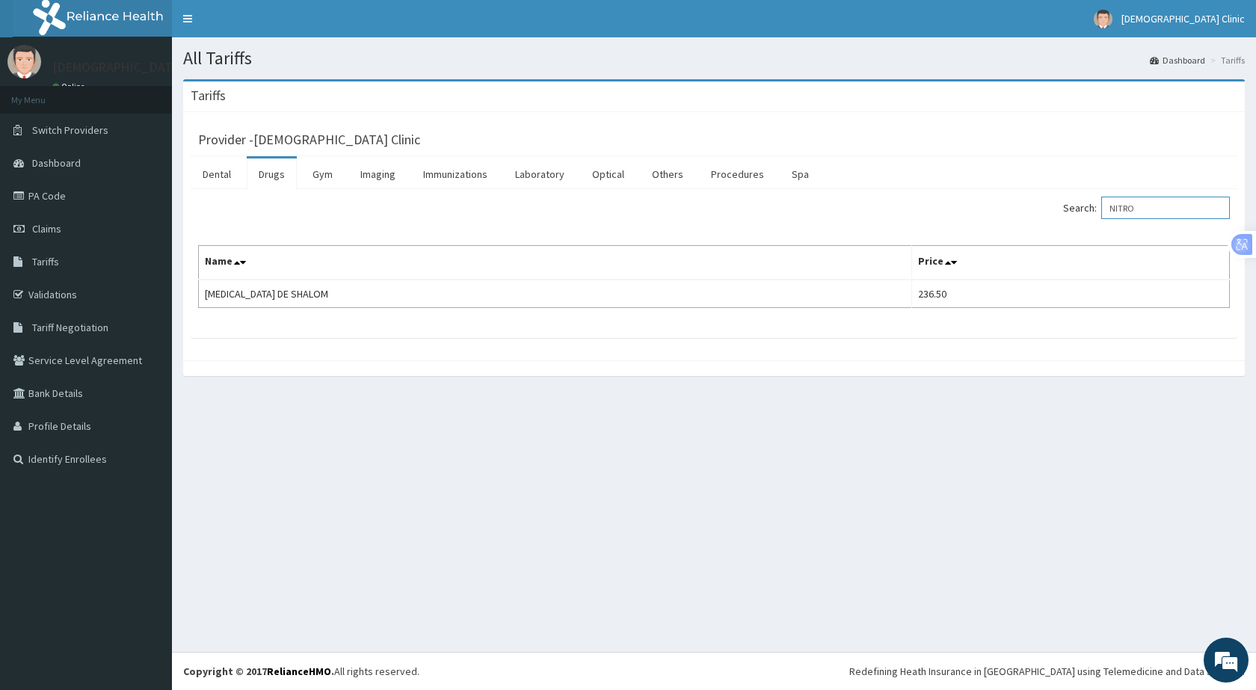
type input "NITRO"
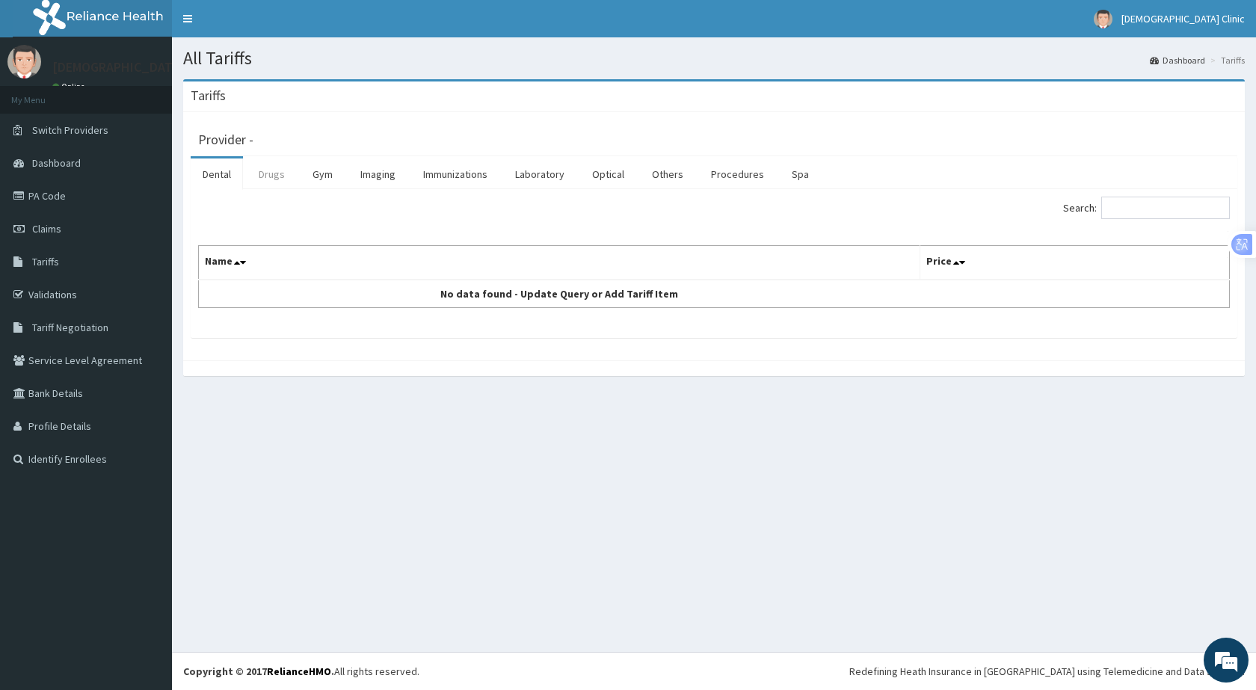
click at [270, 172] on link "Drugs" at bounding box center [272, 173] width 50 height 31
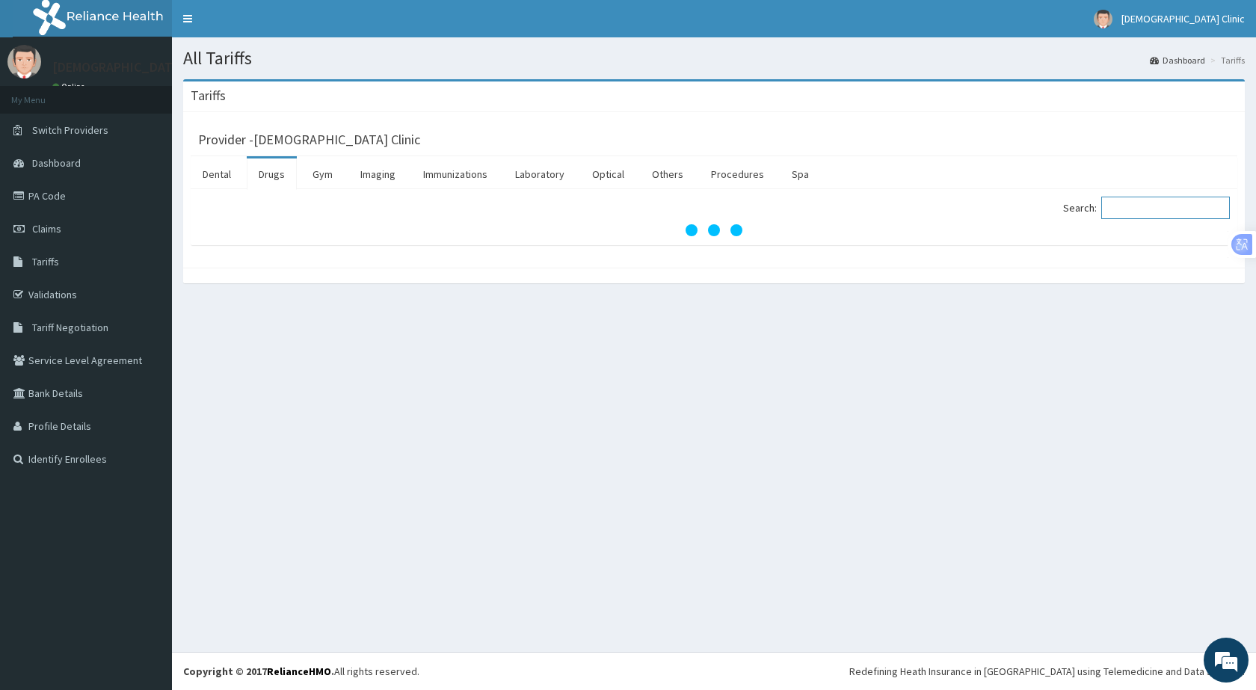
click at [1132, 201] on input "Search:" at bounding box center [1165, 208] width 129 height 22
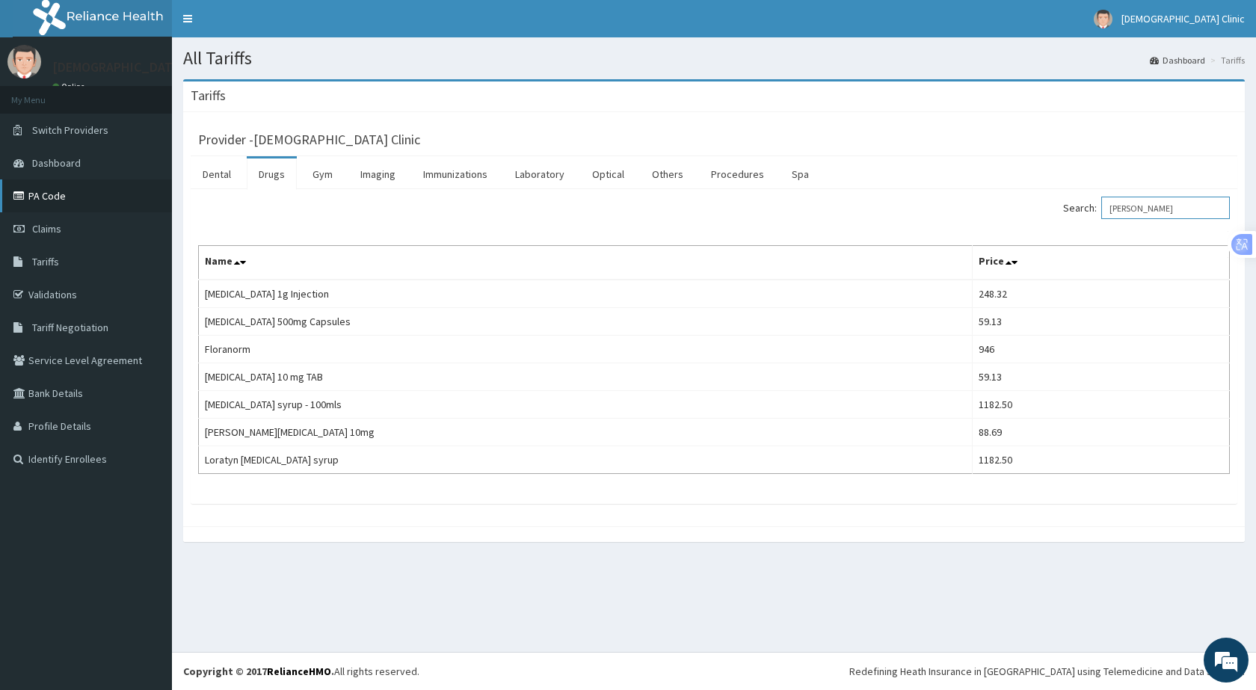
type input "[PERSON_NAME]"
click at [50, 200] on link "PA Code" at bounding box center [86, 195] width 172 height 33
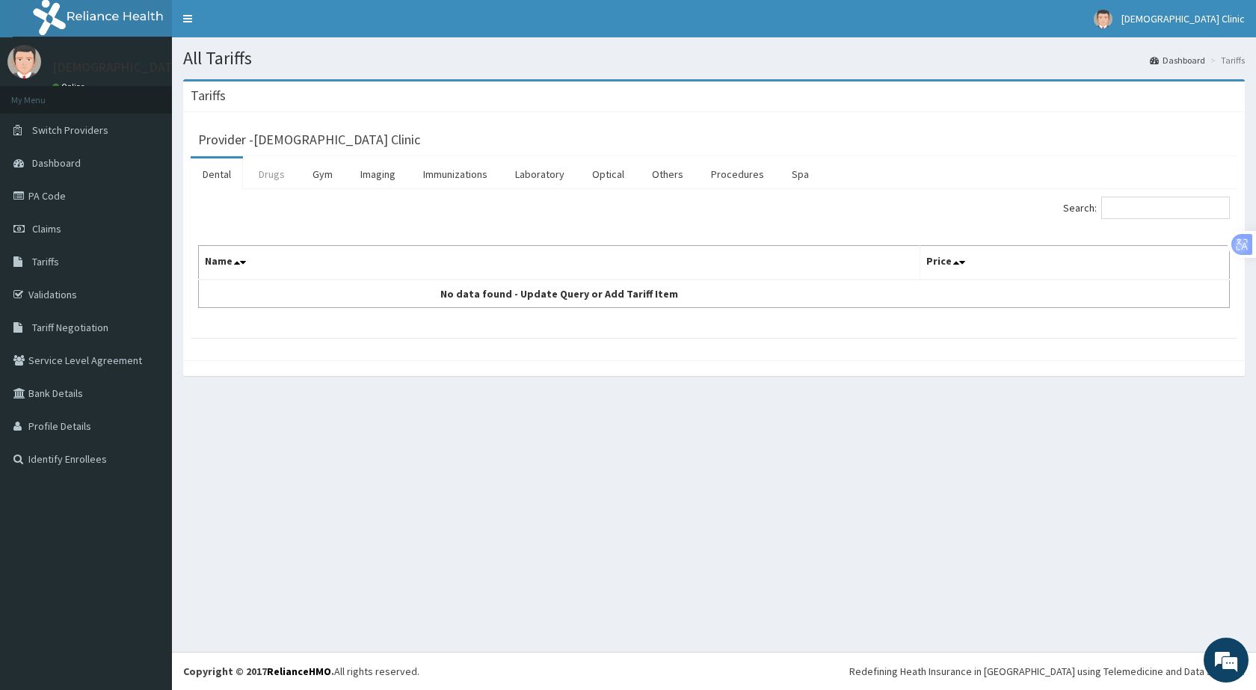
click at [271, 175] on link "Drugs" at bounding box center [272, 173] width 50 height 31
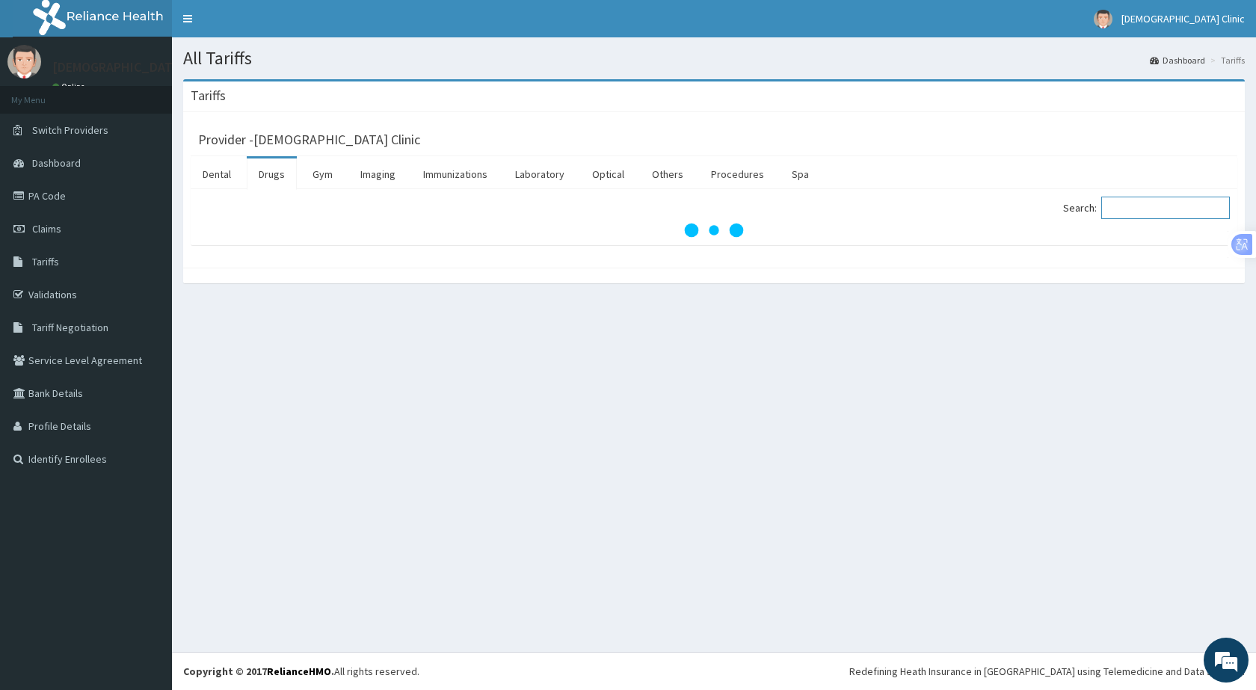
click at [1126, 200] on input "Search:" at bounding box center [1165, 208] width 129 height 22
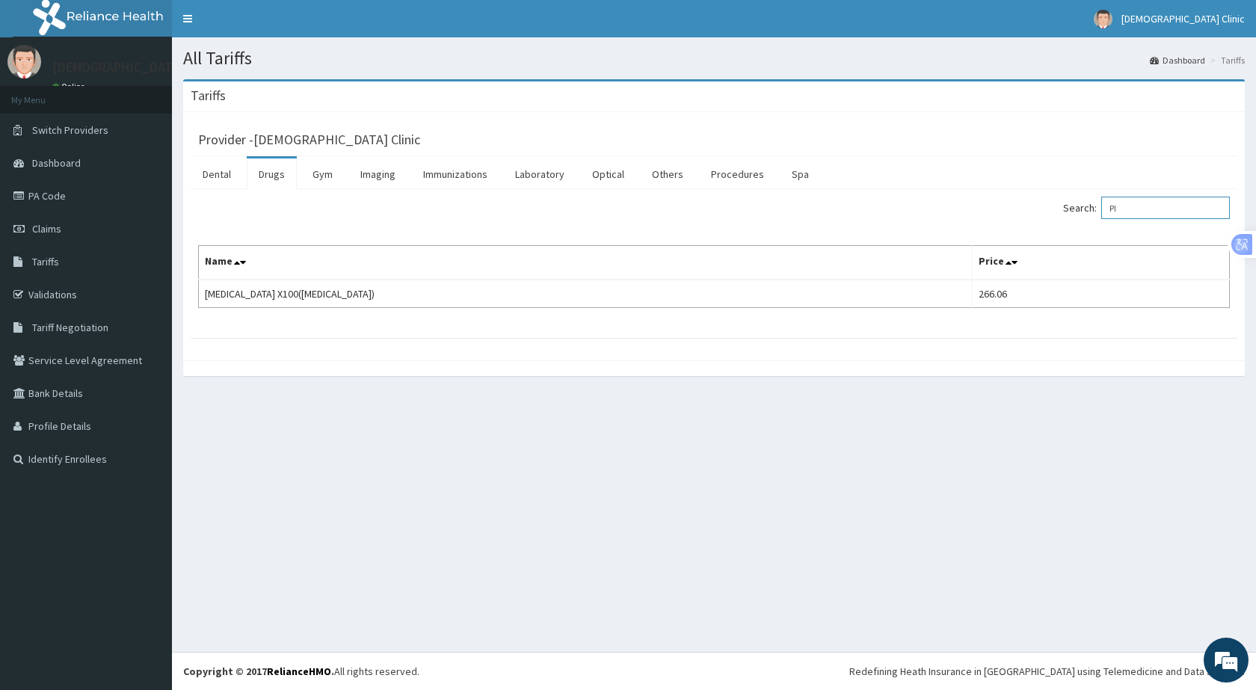
type input "P"
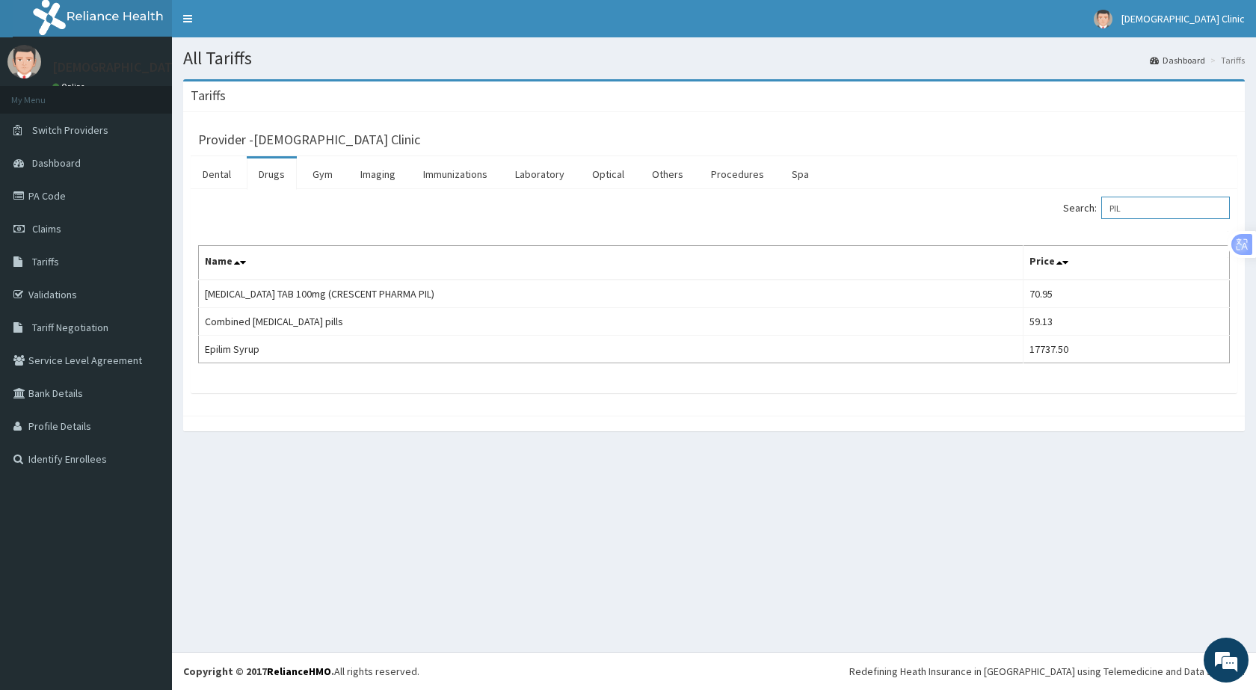
type input "PIL"
